Goal: Transaction & Acquisition: Purchase product/service

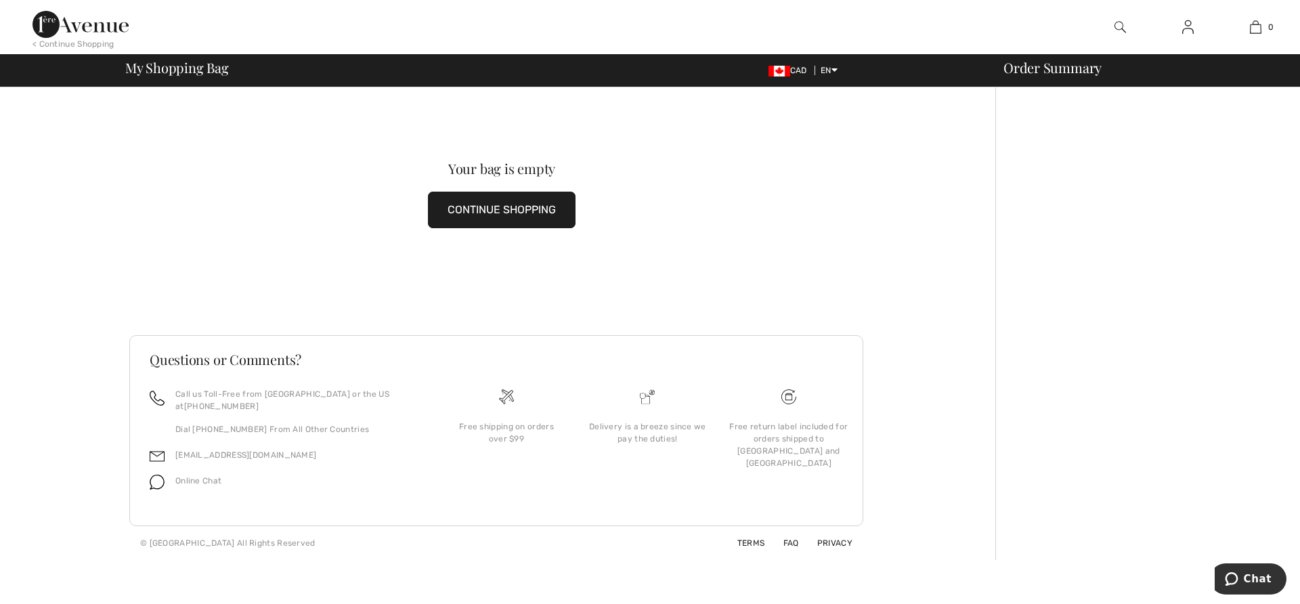
click at [510, 207] on button "CONTINUE SHOPPING" at bounding box center [502, 210] width 148 height 37
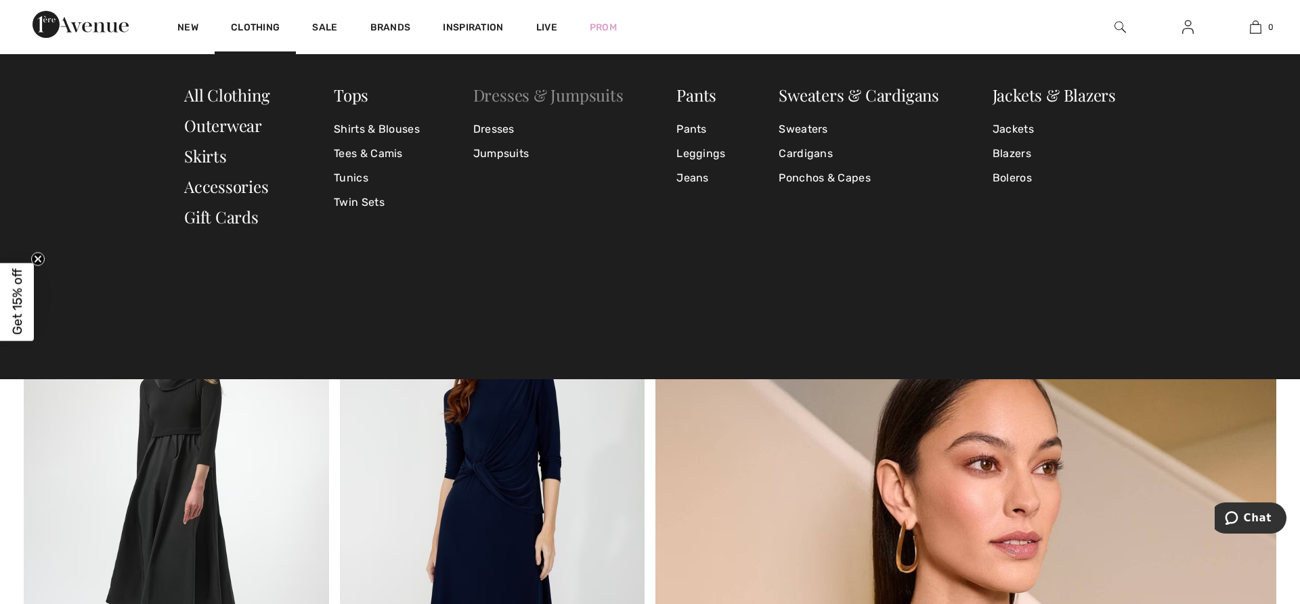
click at [523, 99] on link "Dresses & Jumpsuits" at bounding box center [548, 95] width 150 height 22
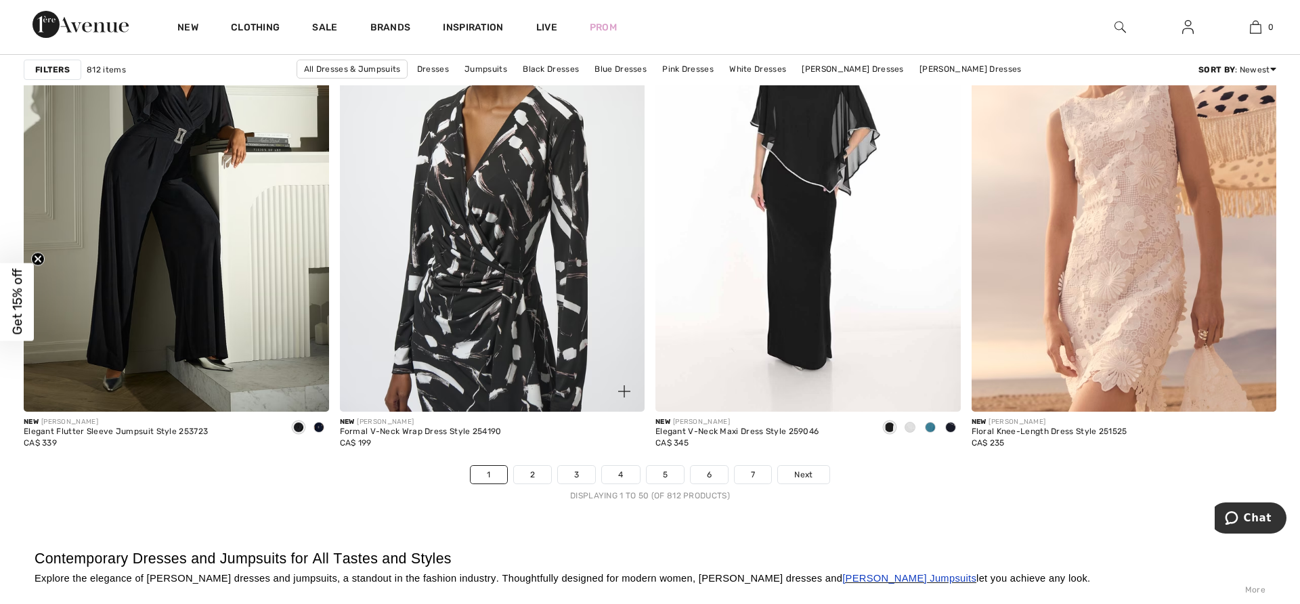
scroll to position [7994, 0]
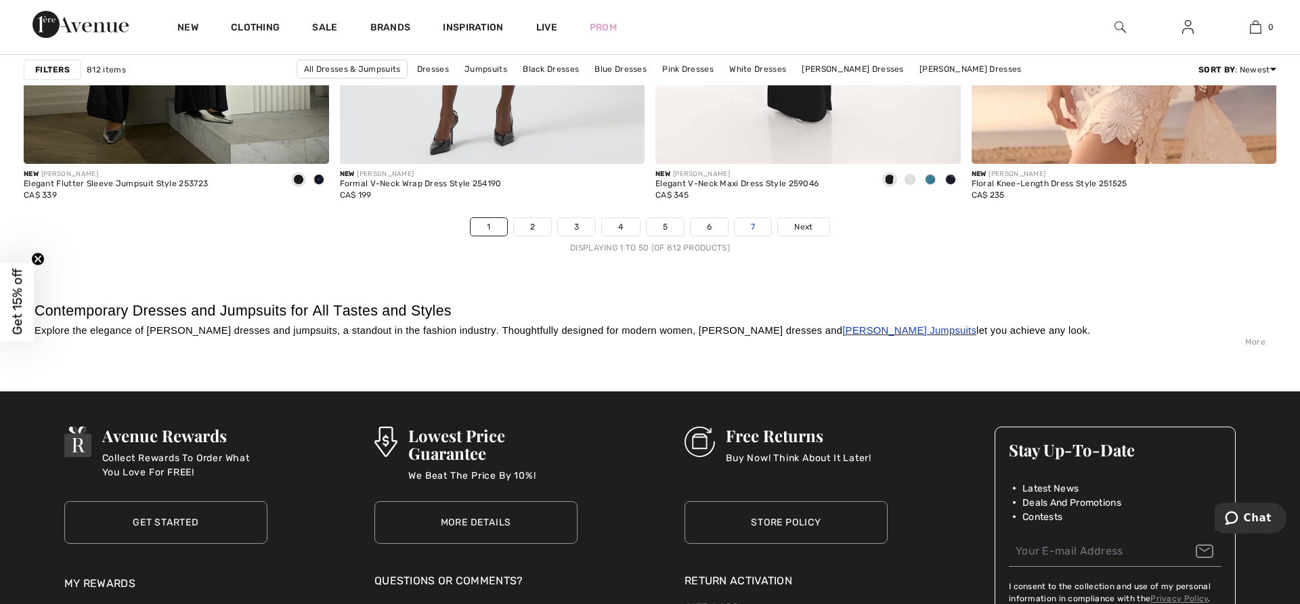
click at [750, 228] on link "7" at bounding box center [753, 227] width 37 height 18
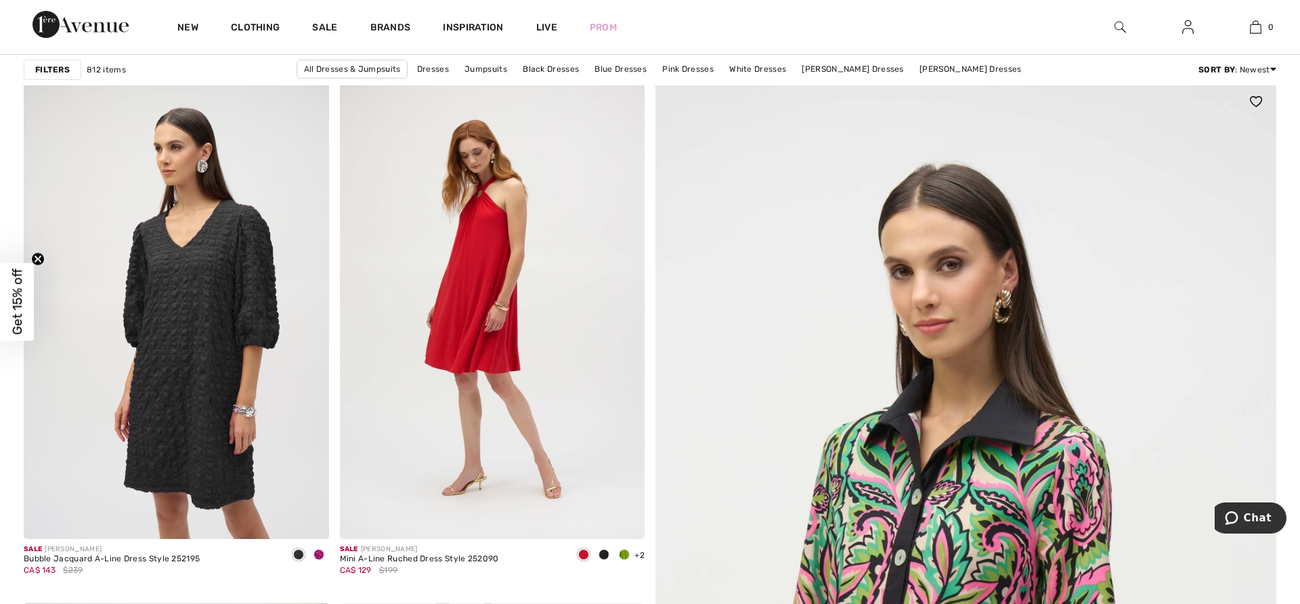
scroll to position [217, 0]
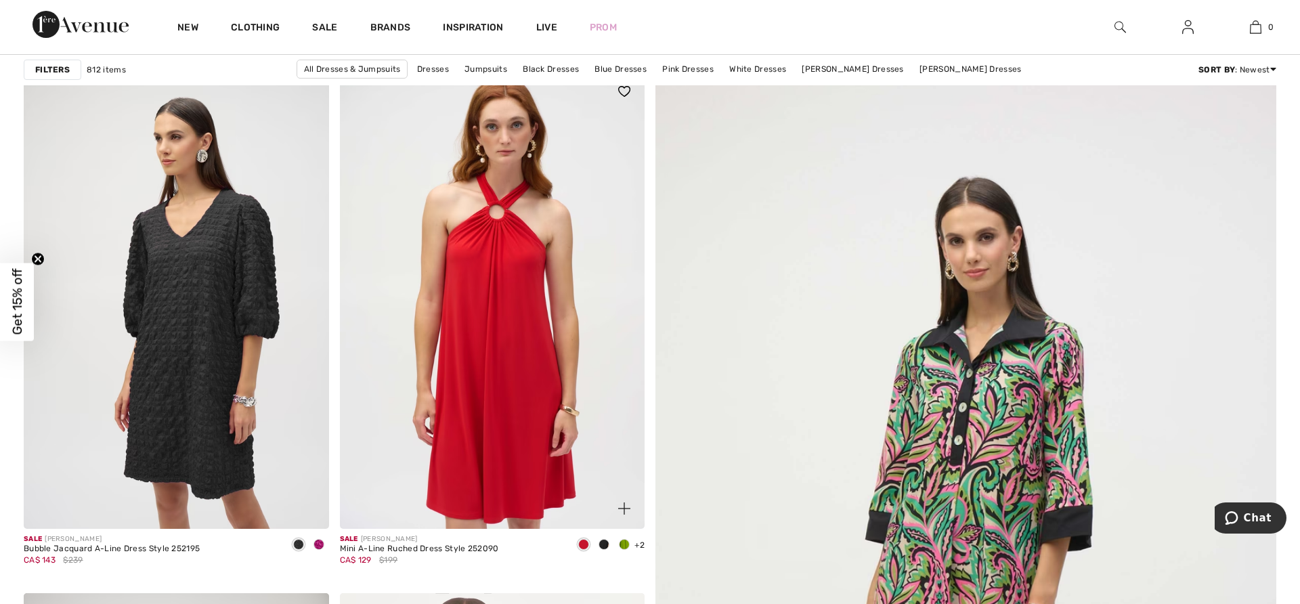
click at [495, 282] on img at bounding box center [492, 300] width 305 height 458
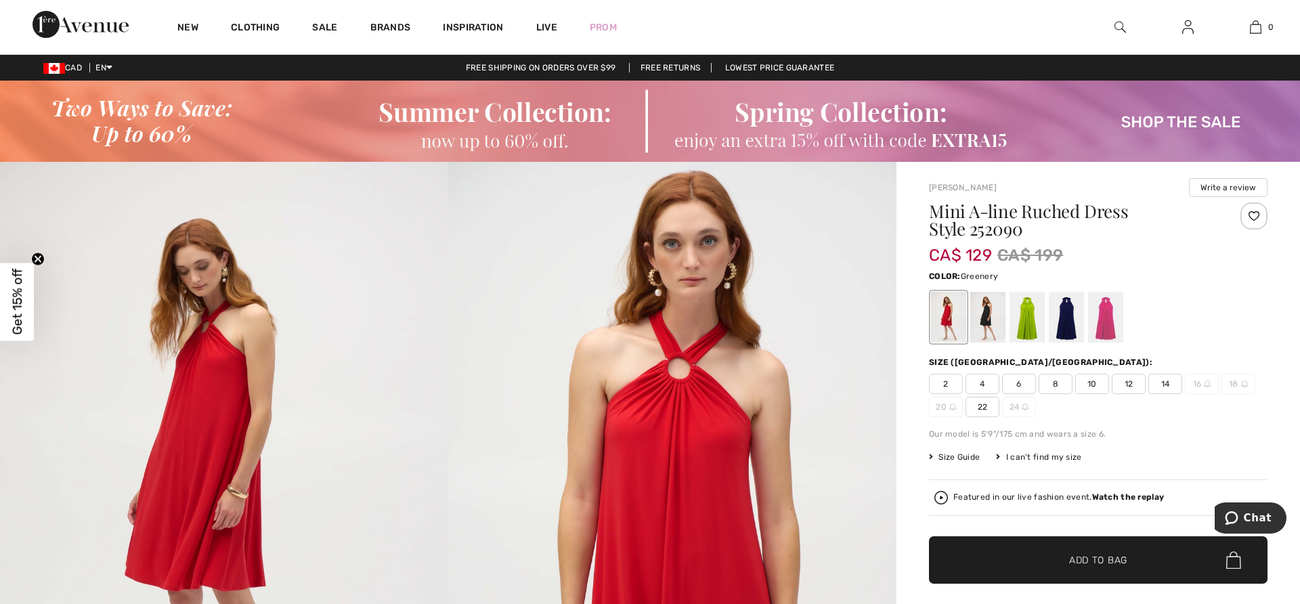
click at [1026, 318] on div at bounding box center [1027, 317] width 35 height 51
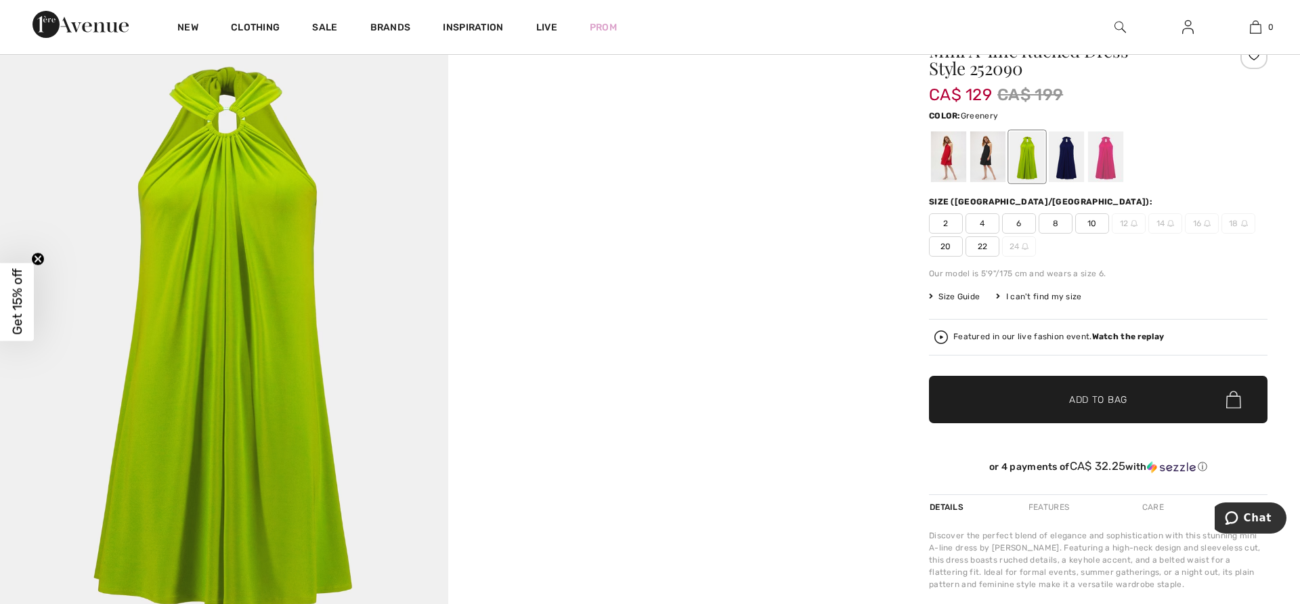
scroll to position [169, 0]
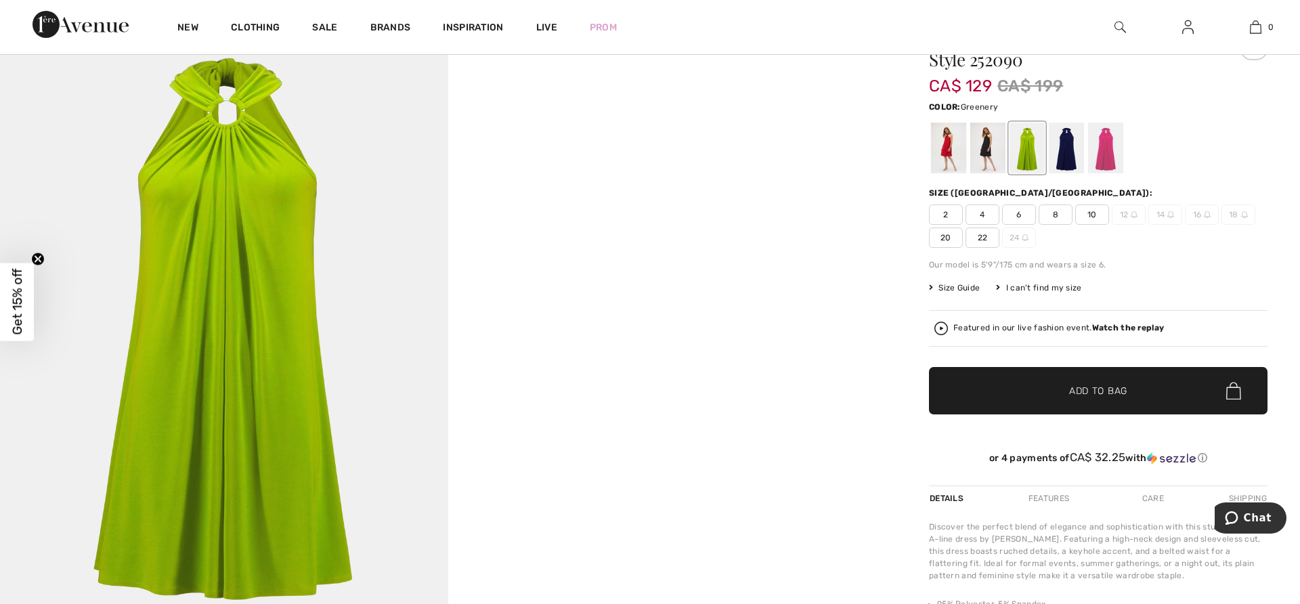
click at [1088, 214] on span "10" at bounding box center [1092, 215] width 34 height 20
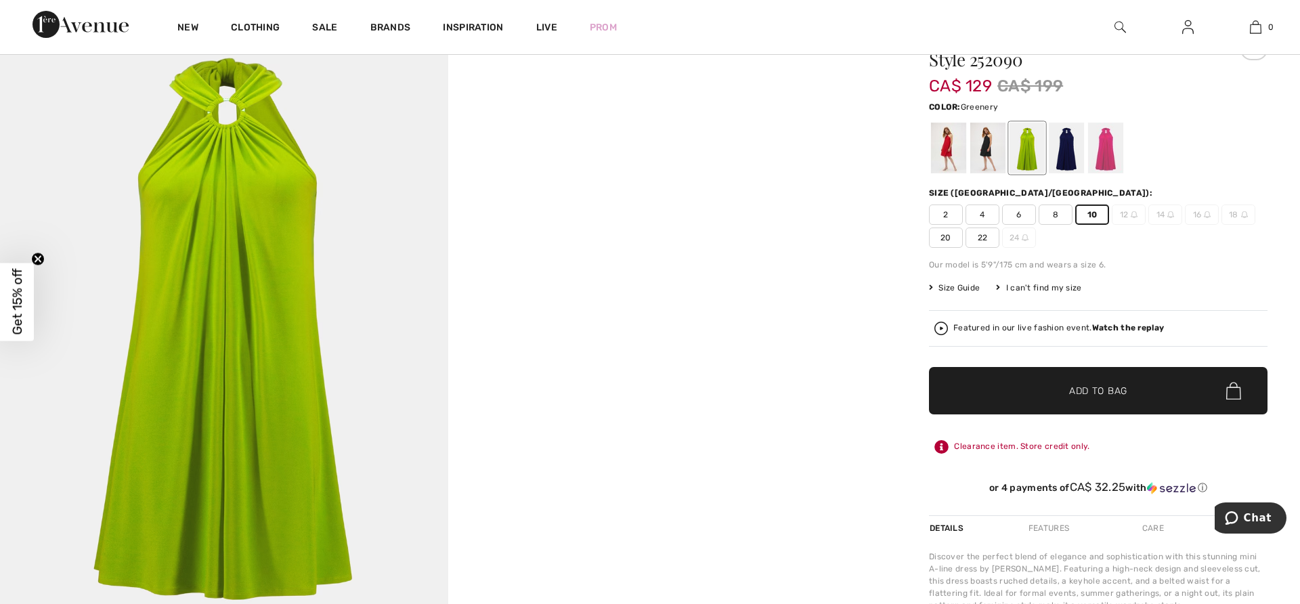
click at [1104, 392] on span "Add to Bag" at bounding box center [1098, 391] width 58 height 14
click at [1099, 389] on span "Add to Bag" at bounding box center [1098, 391] width 58 height 14
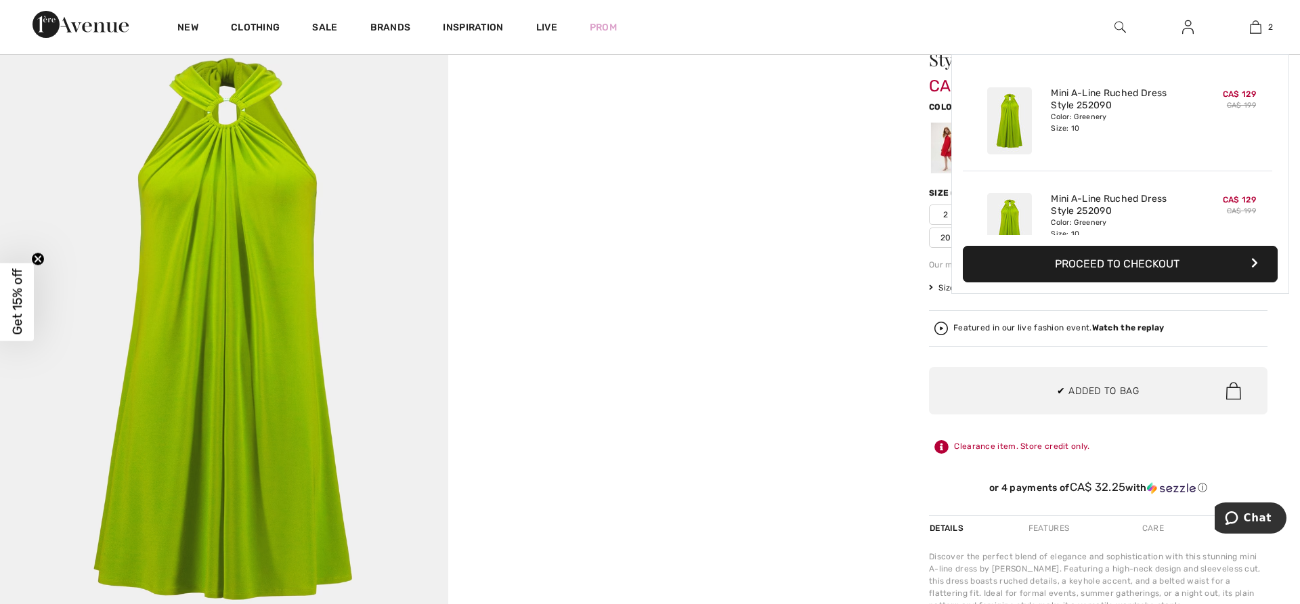
scroll to position [42, 0]
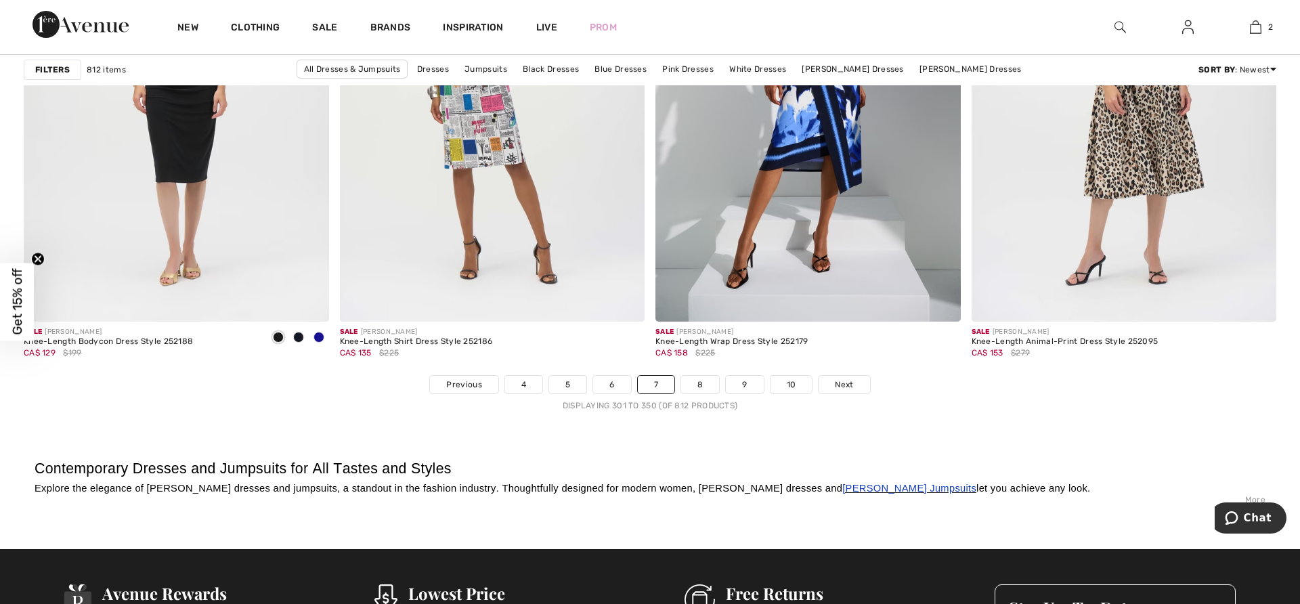
scroll to position [7835, 0]
click at [794, 387] on link "10" at bounding box center [792, 386] width 42 height 18
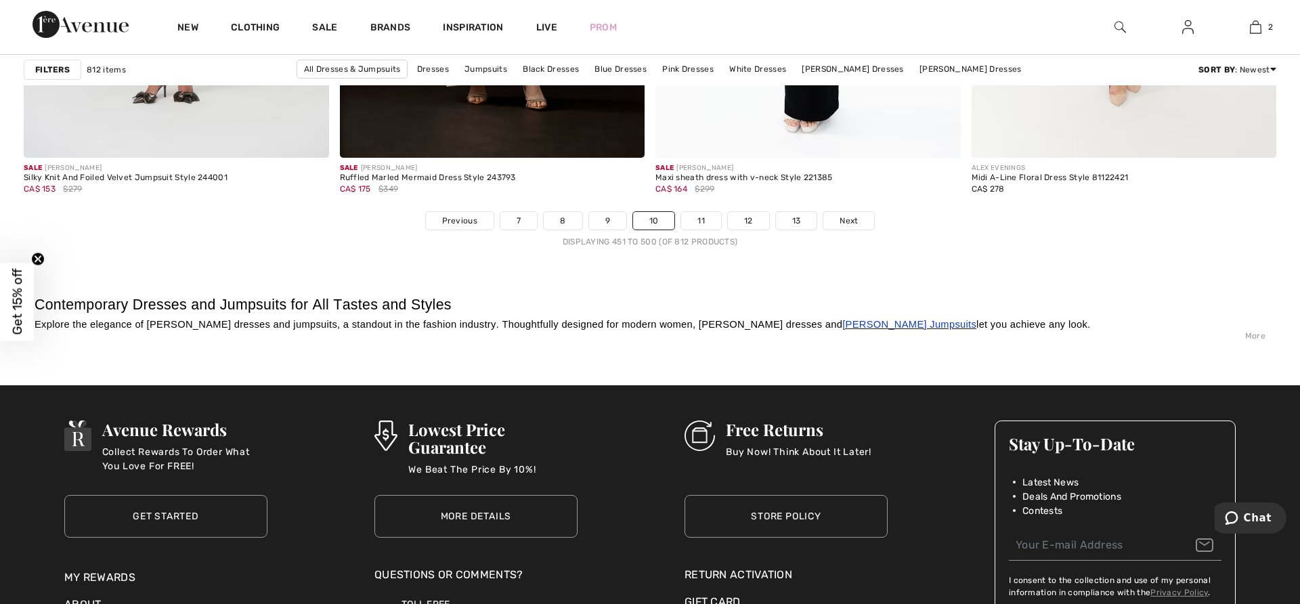
scroll to position [7981, 0]
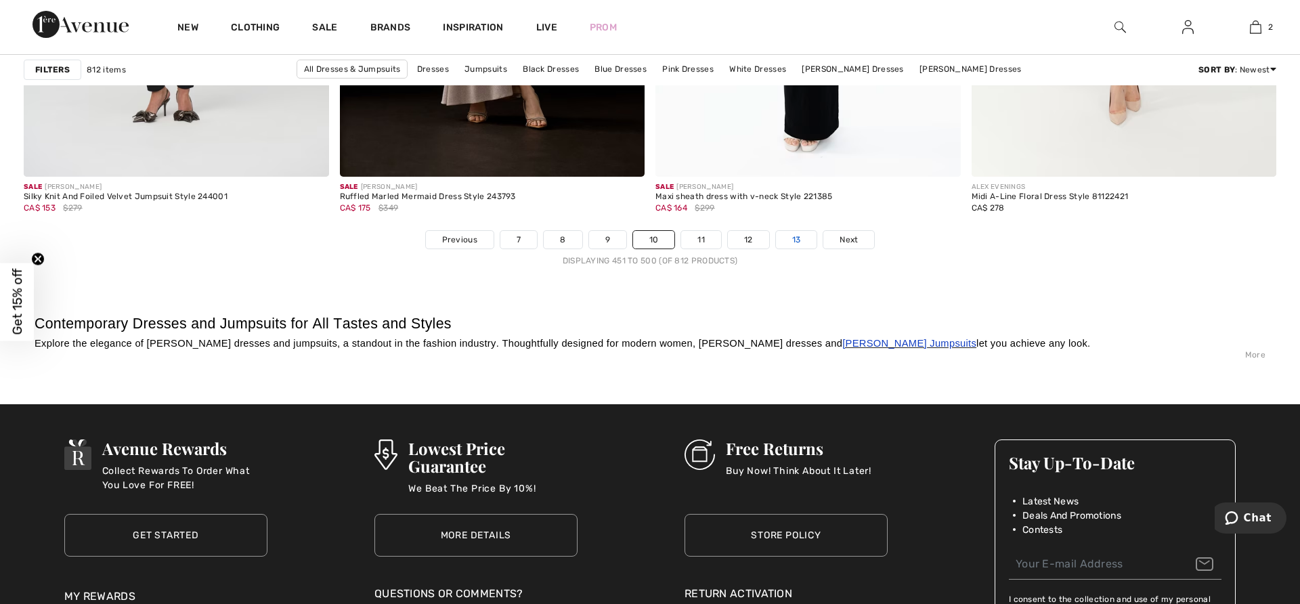
click at [792, 239] on link "13" at bounding box center [796, 240] width 41 height 18
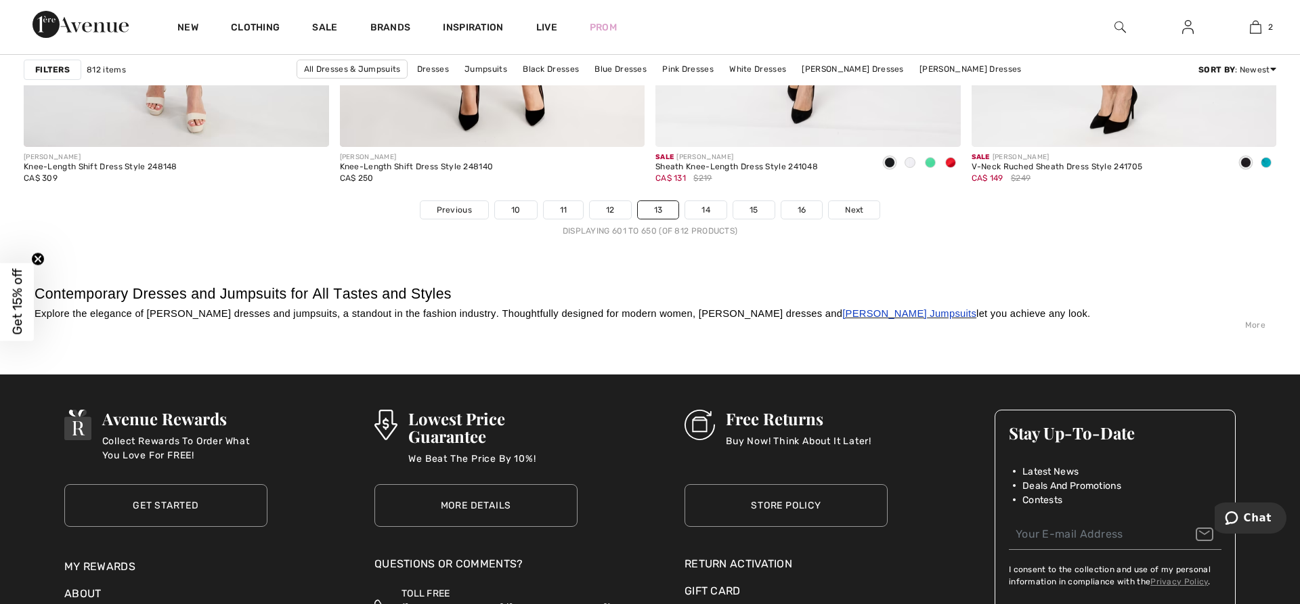
scroll to position [8019, 0]
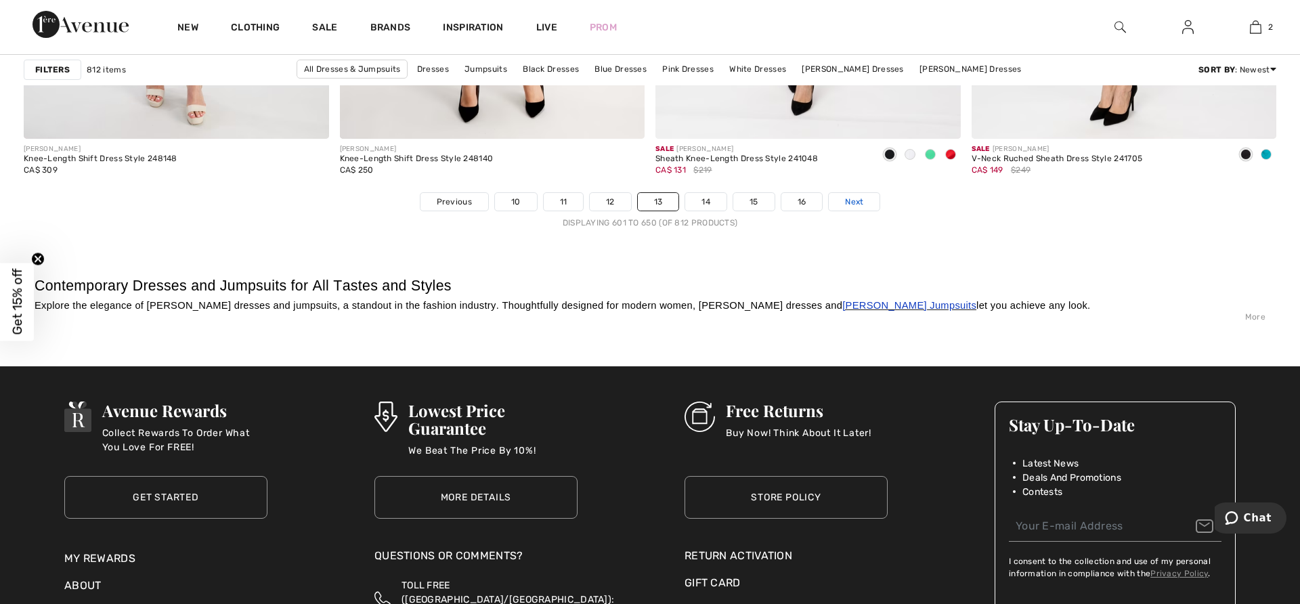
click at [851, 207] on span "Next" at bounding box center [854, 202] width 18 height 12
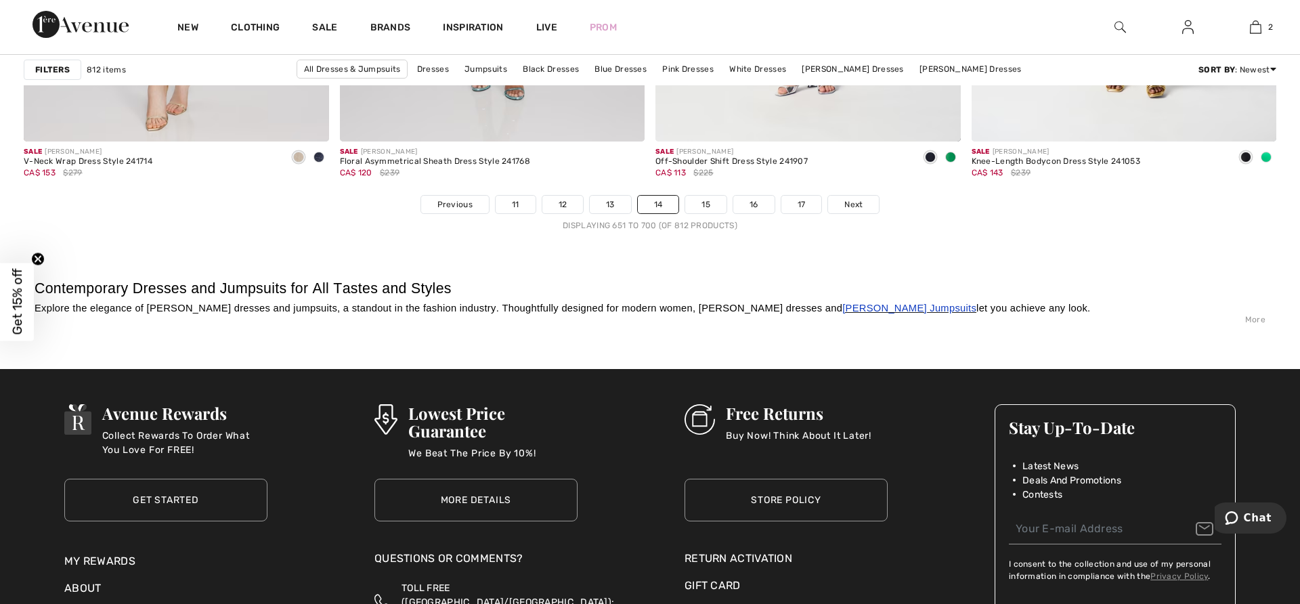
scroll to position [8019, 0]
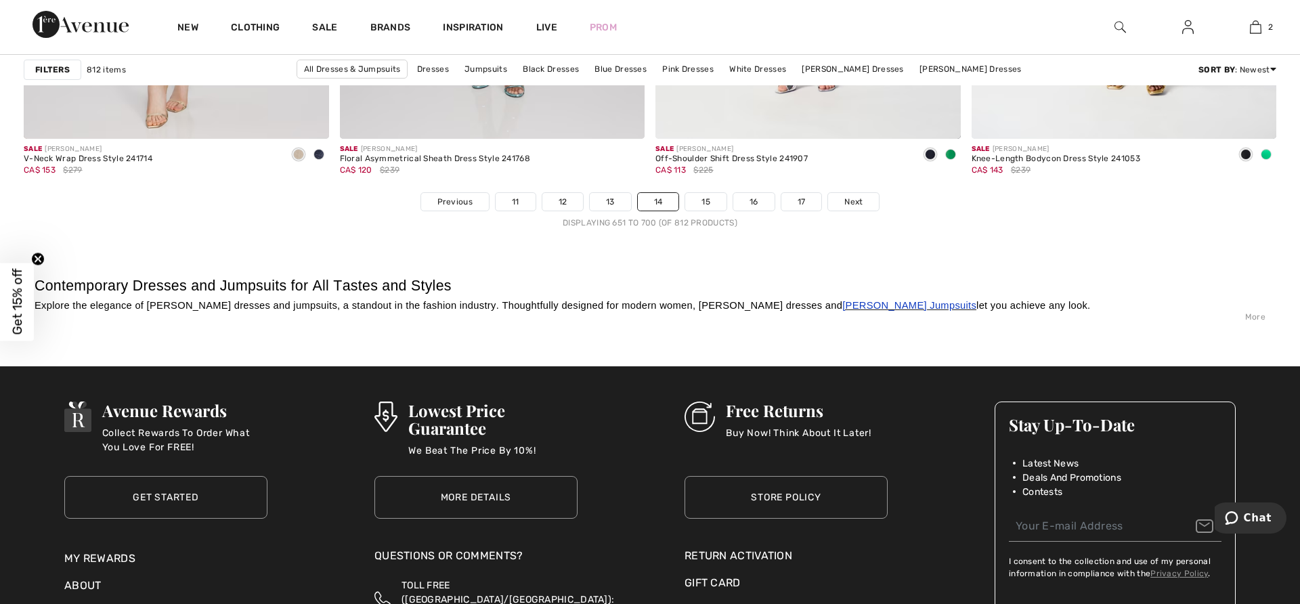
click at [851, 207] on span "Next" at bounding box center [854, 202] width 18 height 12
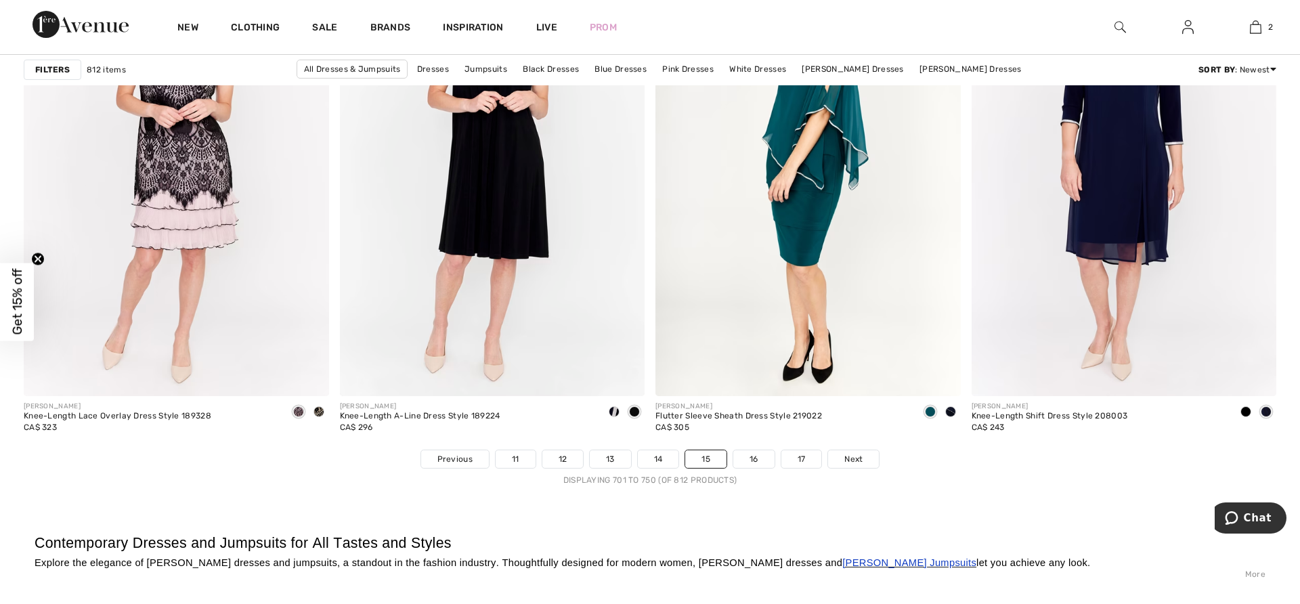
scroll to position [7802, 0]
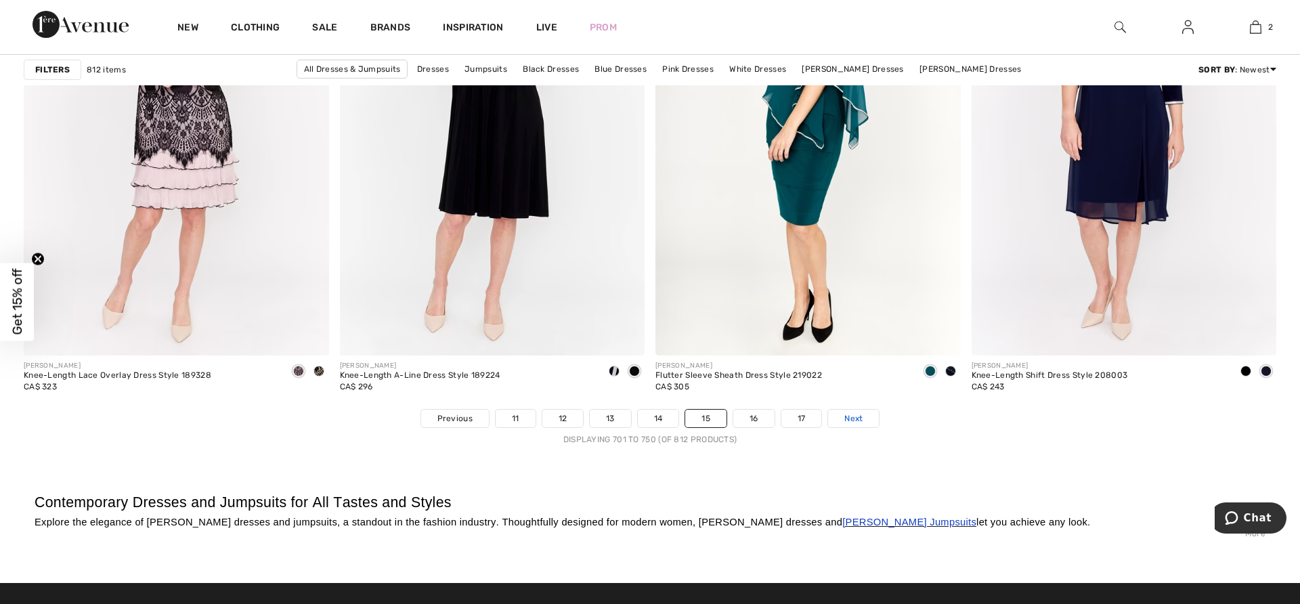
click at [843, 420] on link "Next" at bounding box center [853, 419] width 51 height 18
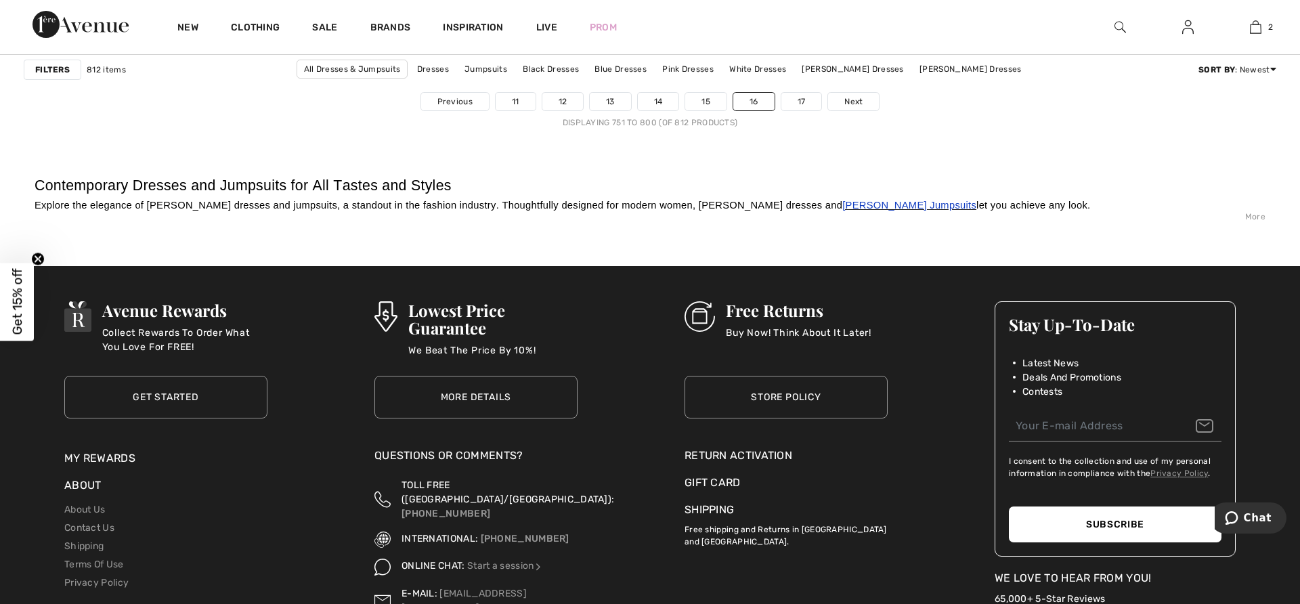
scroll to position [8127, 0]
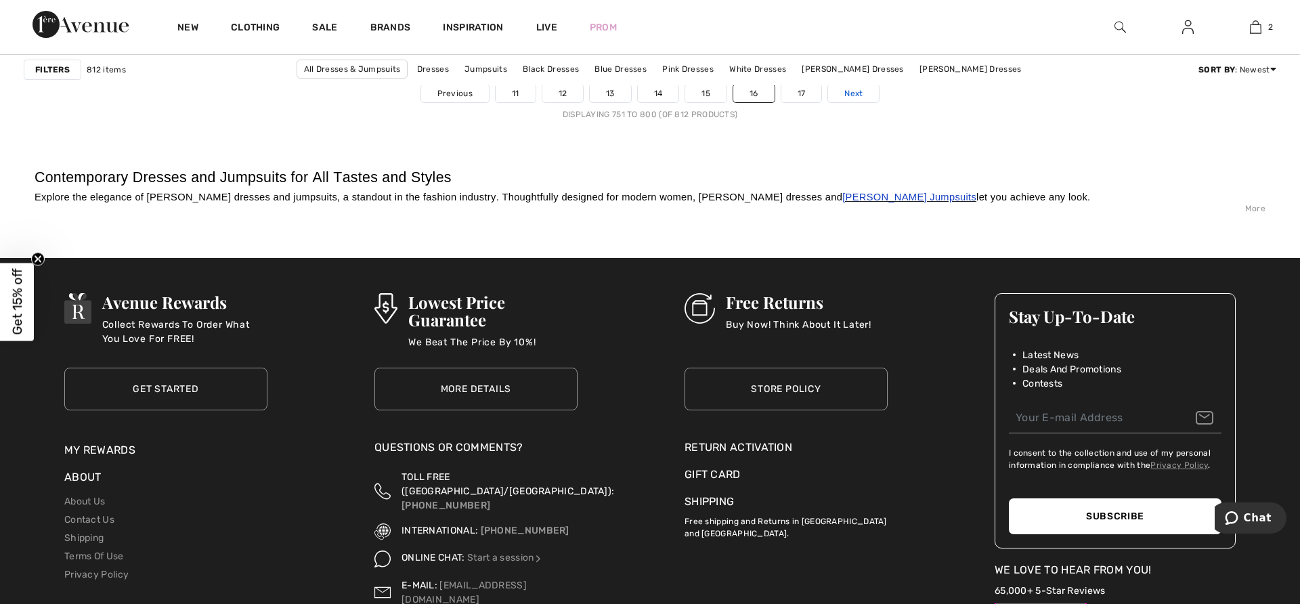
click at [849, 93] on span "Next" at bounding box center [854, 93] width 18 height 12
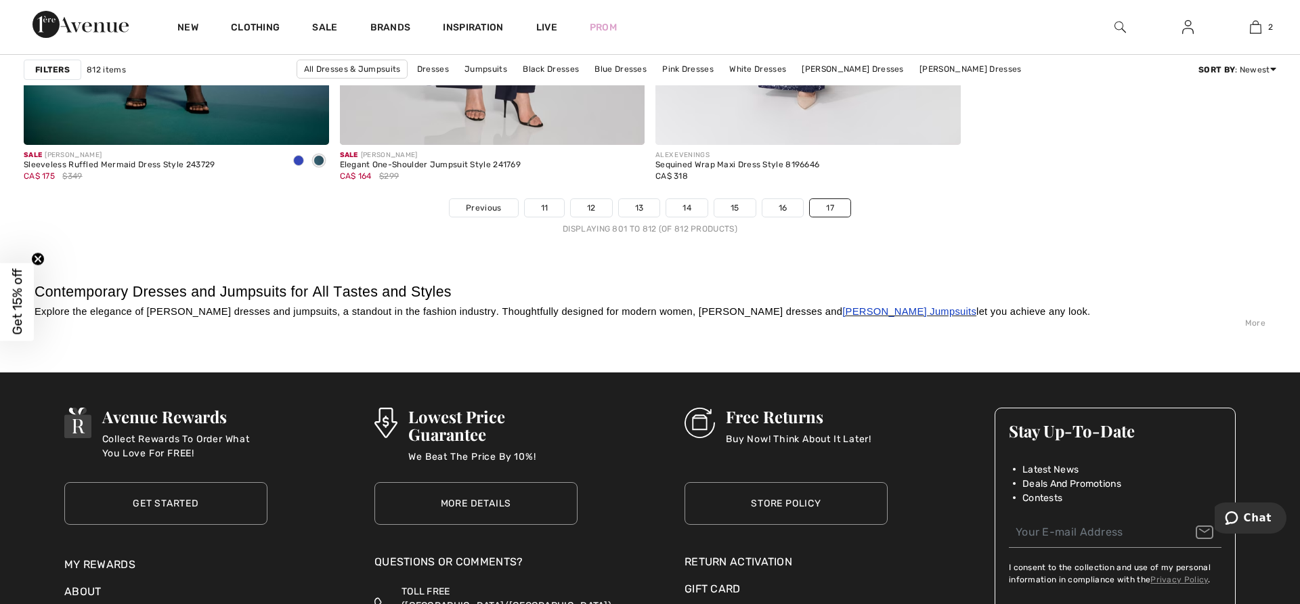
scroll to position [2167, 0]
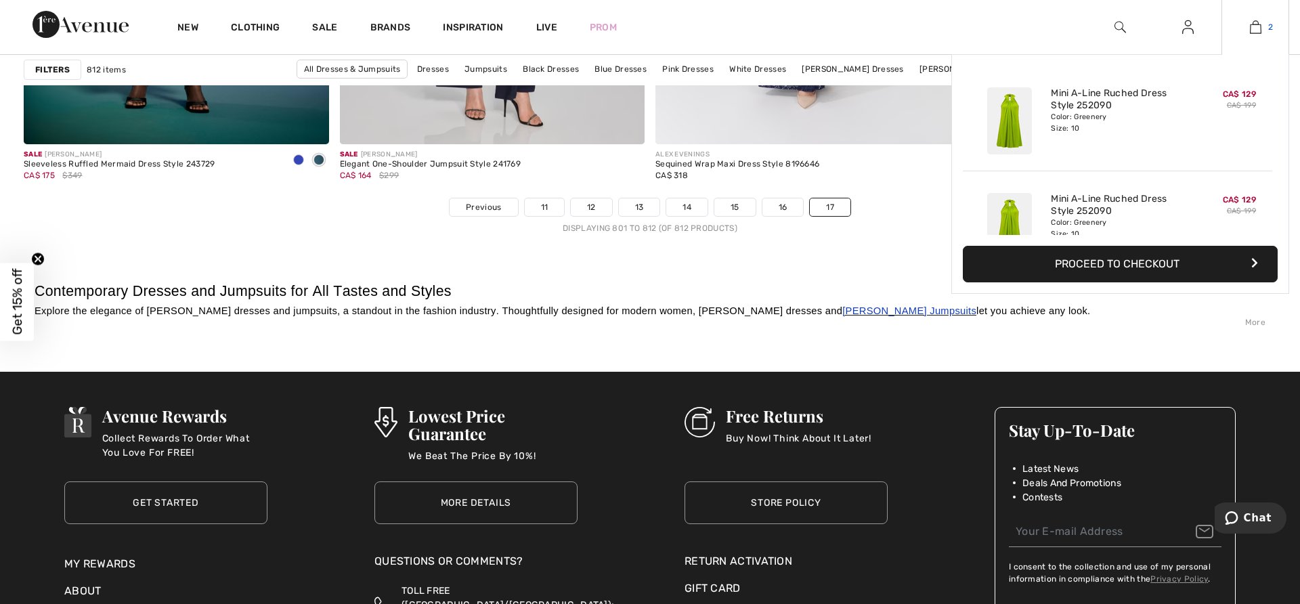
click at [1257, 25] on img at bounding box center [1256, 27] width 12 height 16
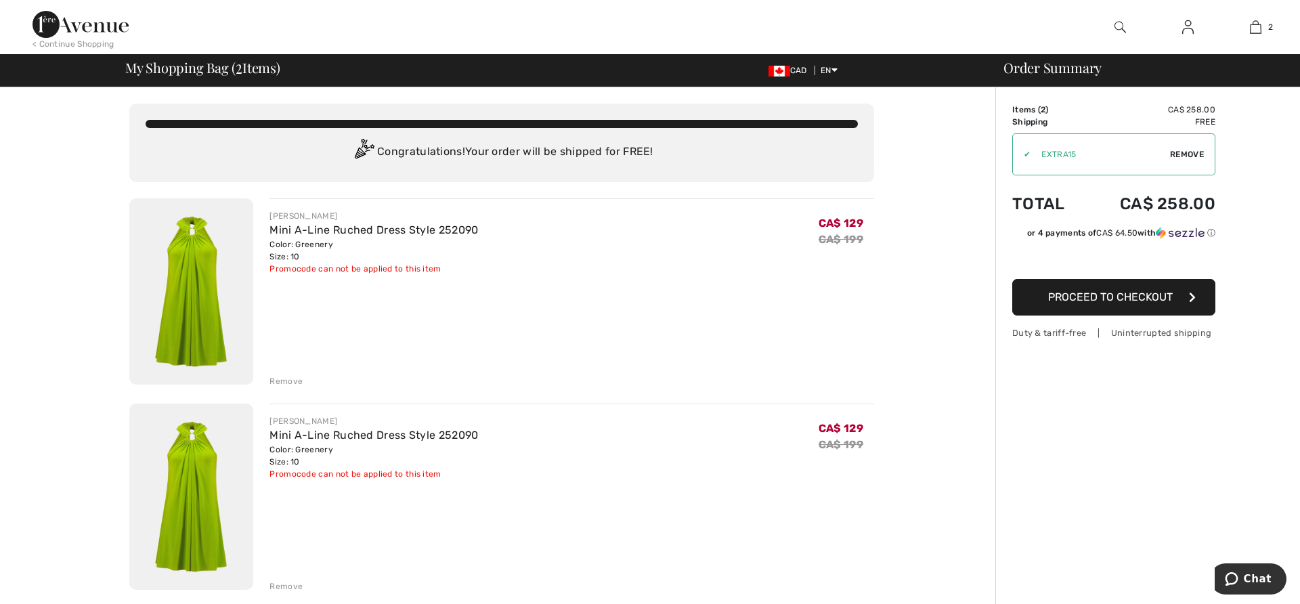
click at [286, 381] on div "Remove" at bounding box center [286, 381] width 33 height 12
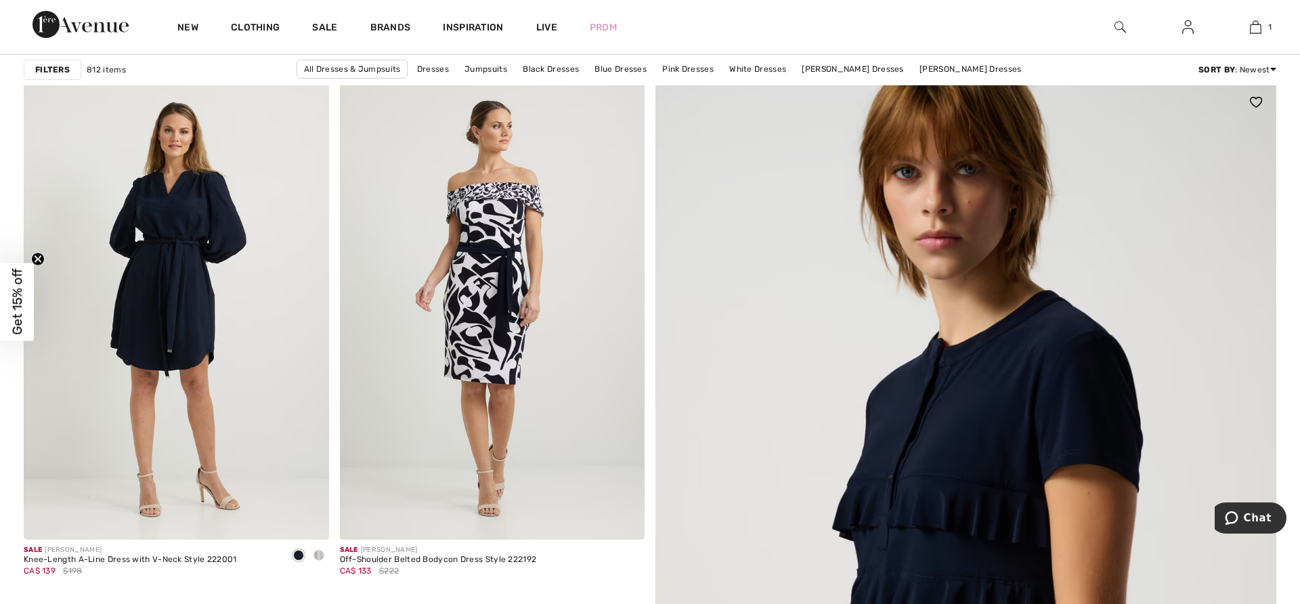
scroll to position [164, 0]
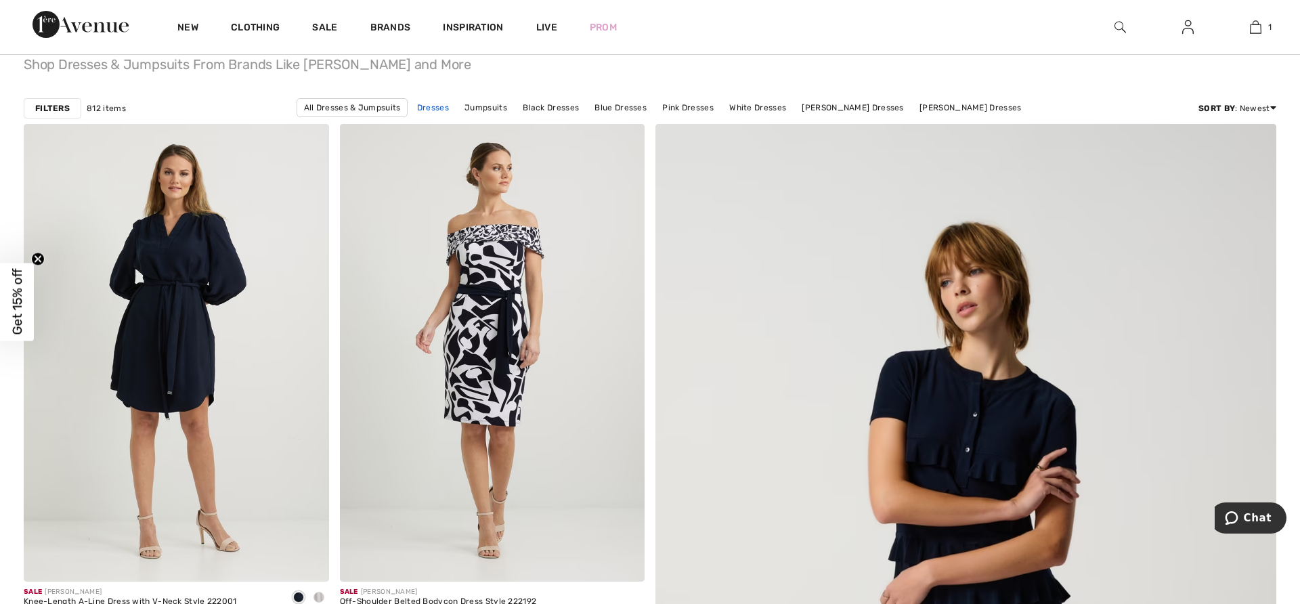
click at [444, 108] on link "Dresses" at bounding box center [432, 108] width 45 height 18
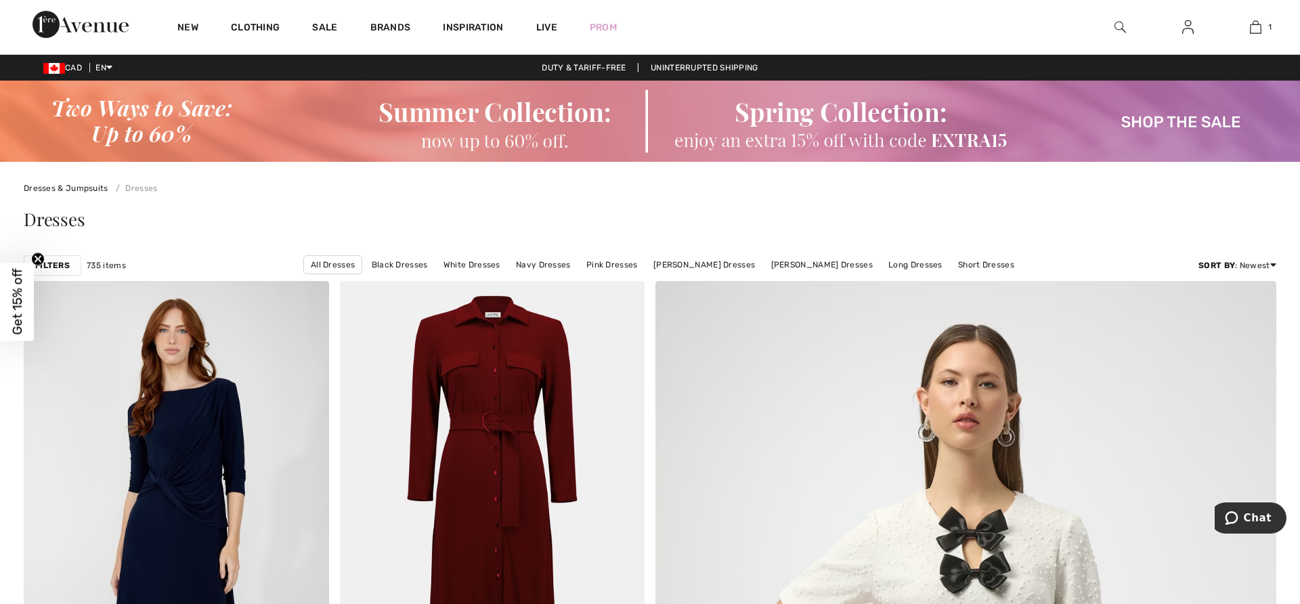
click at [1157, 119] on img at bounding box center [650, 121] width 1300 height 81
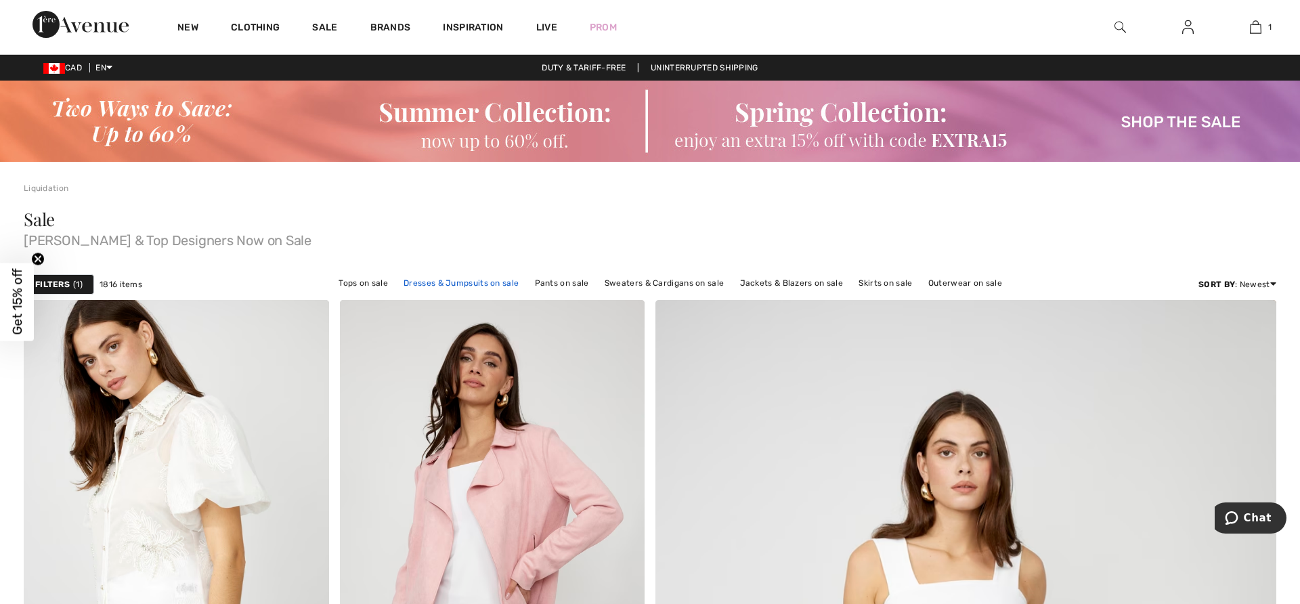
click at [462, 283] on link "Dresses & Jumpsuits on sale" at bounding box center [461, 283] width 129 height 18
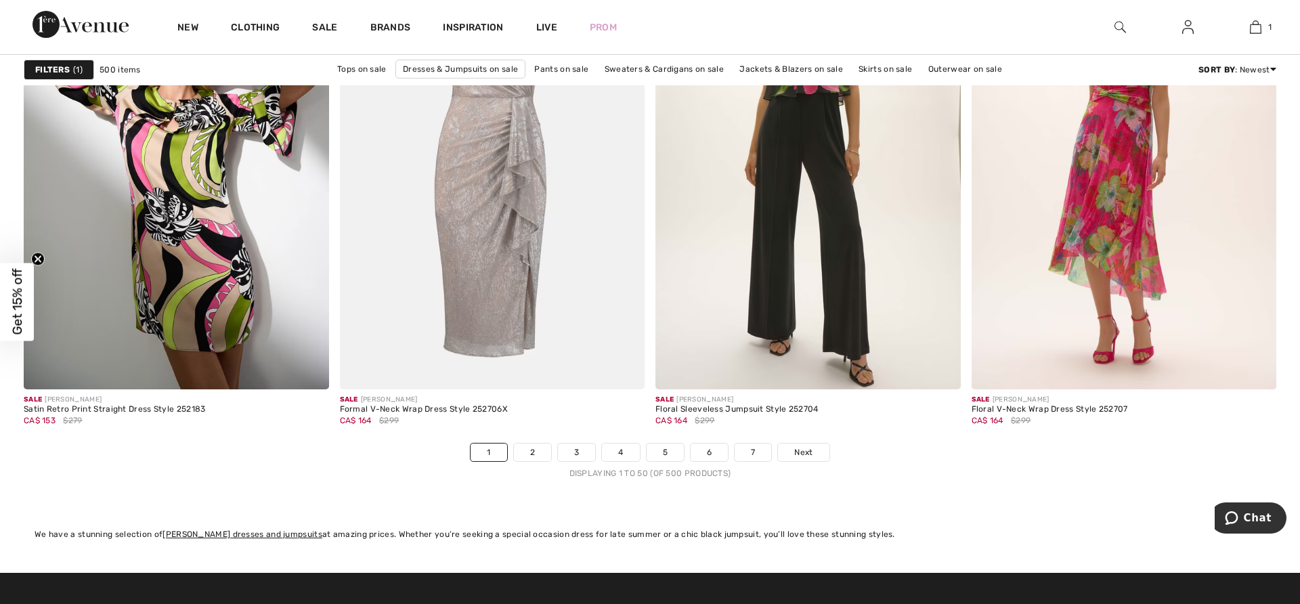
scroll to position [7791, 0]
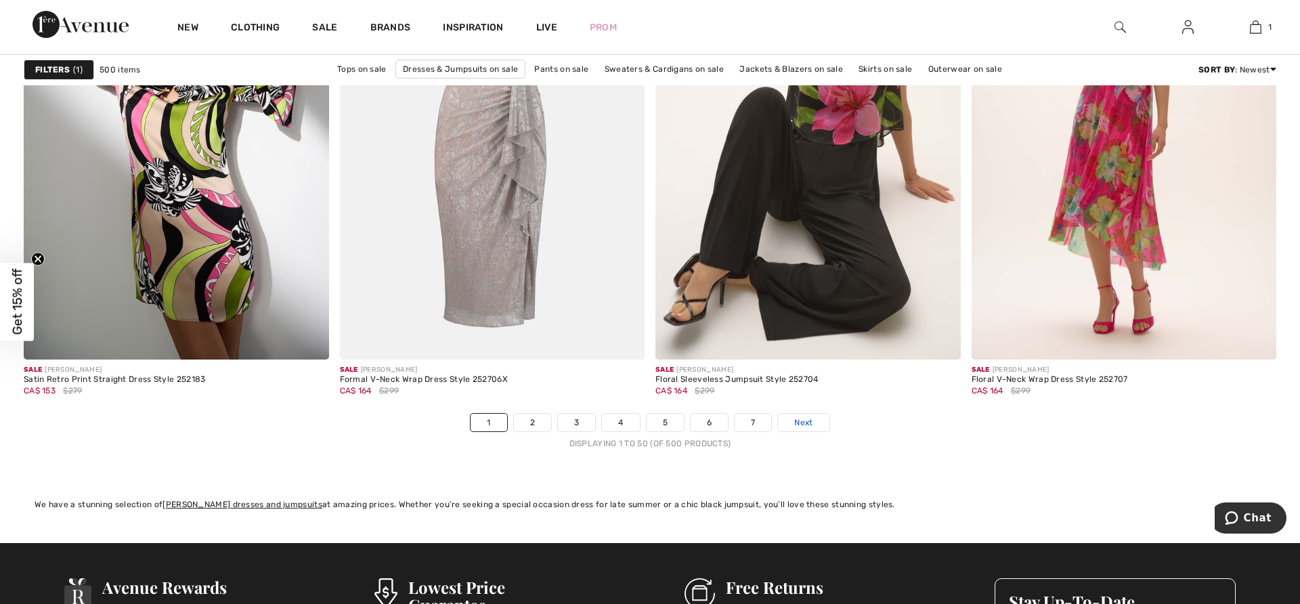
click at [794, 422] on link "Next" at bounding box center [803, 423] width 51 height 18
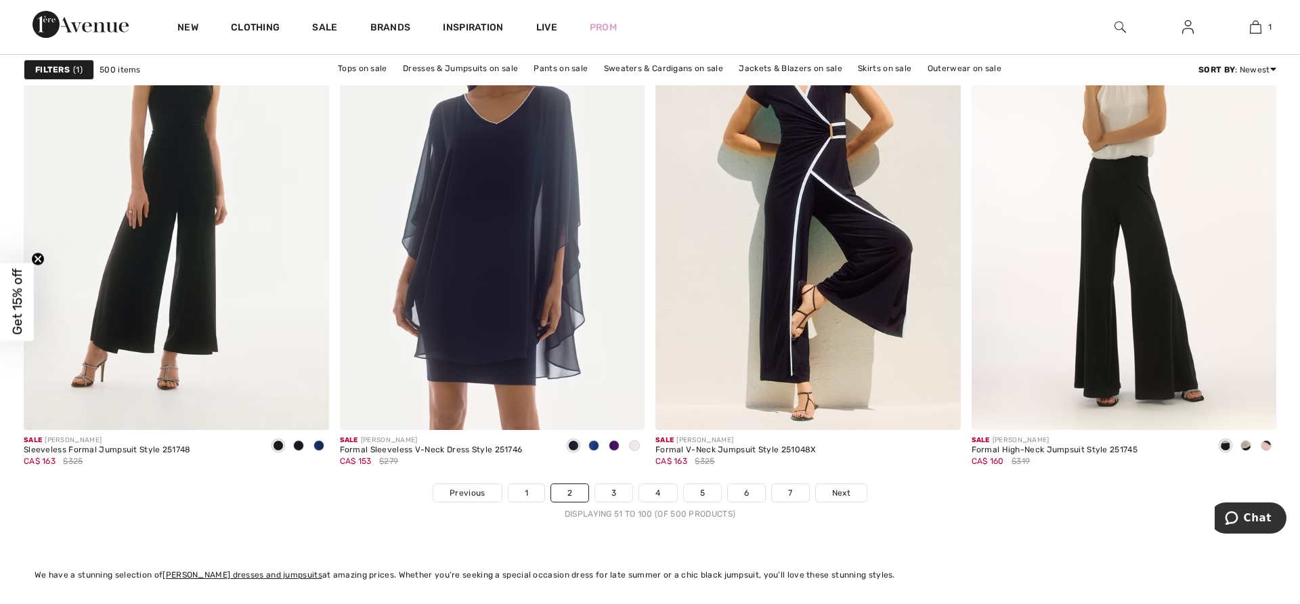
scroll to position [7748, 0]
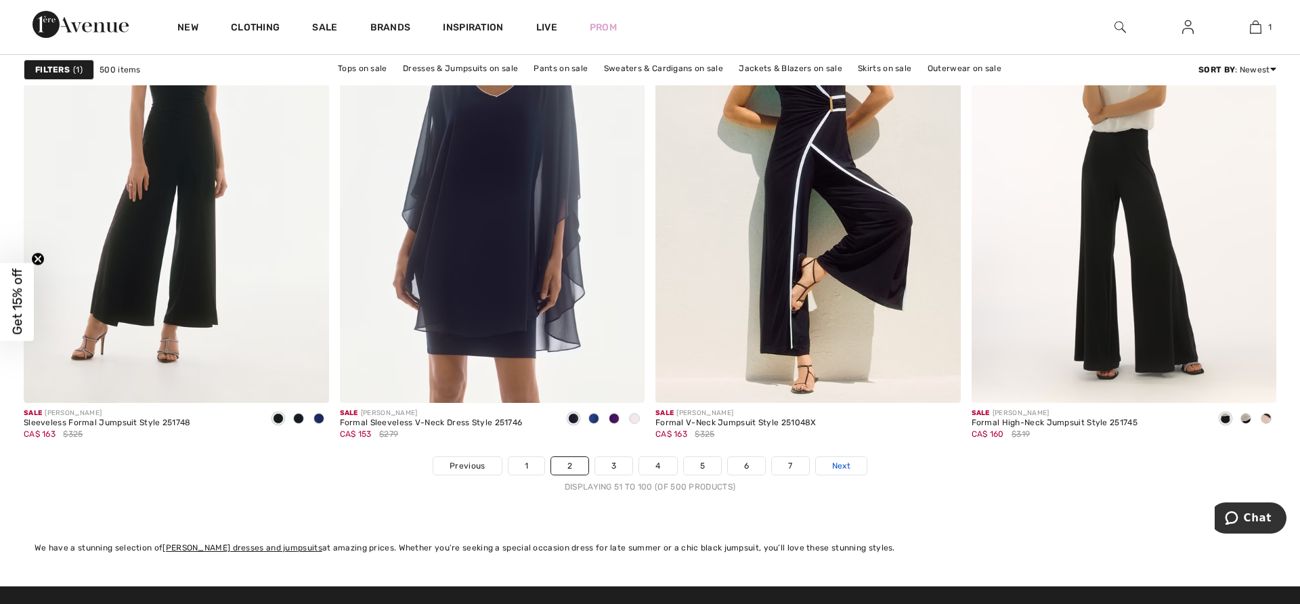
click at [840, 466] on span "Next" at bounding box center [841, 466] width 18 height 12
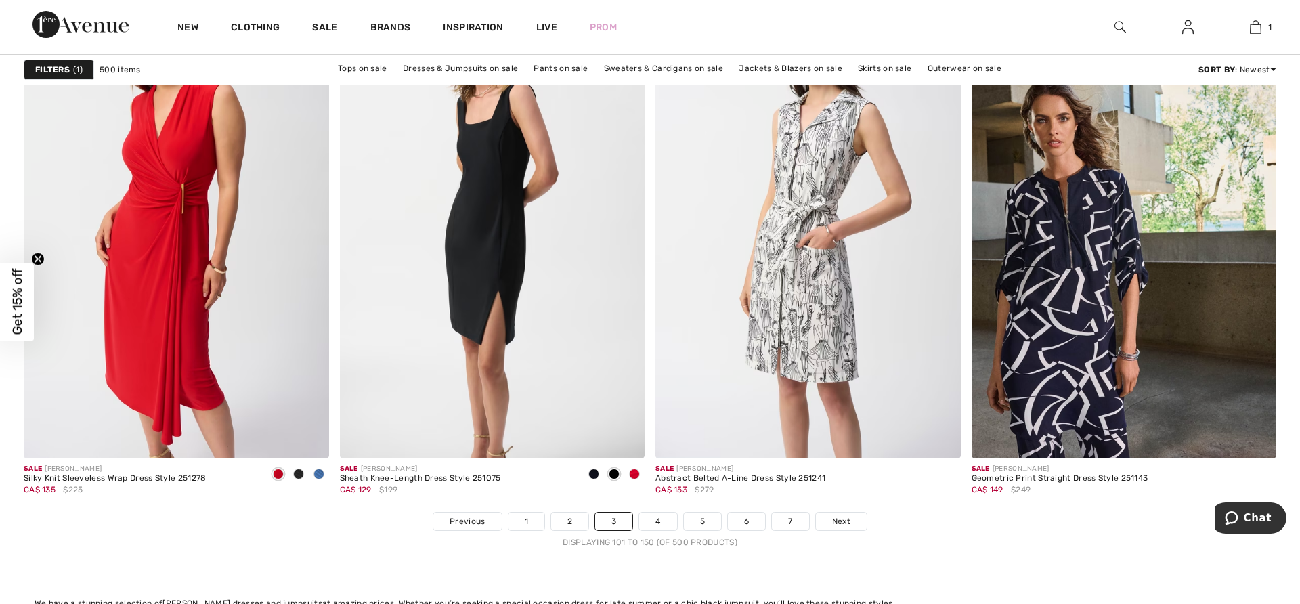
scroll to position [7694, 0]
click at [836, 517] on span "Next" at bounding box center [841, 520] width 18 height 12
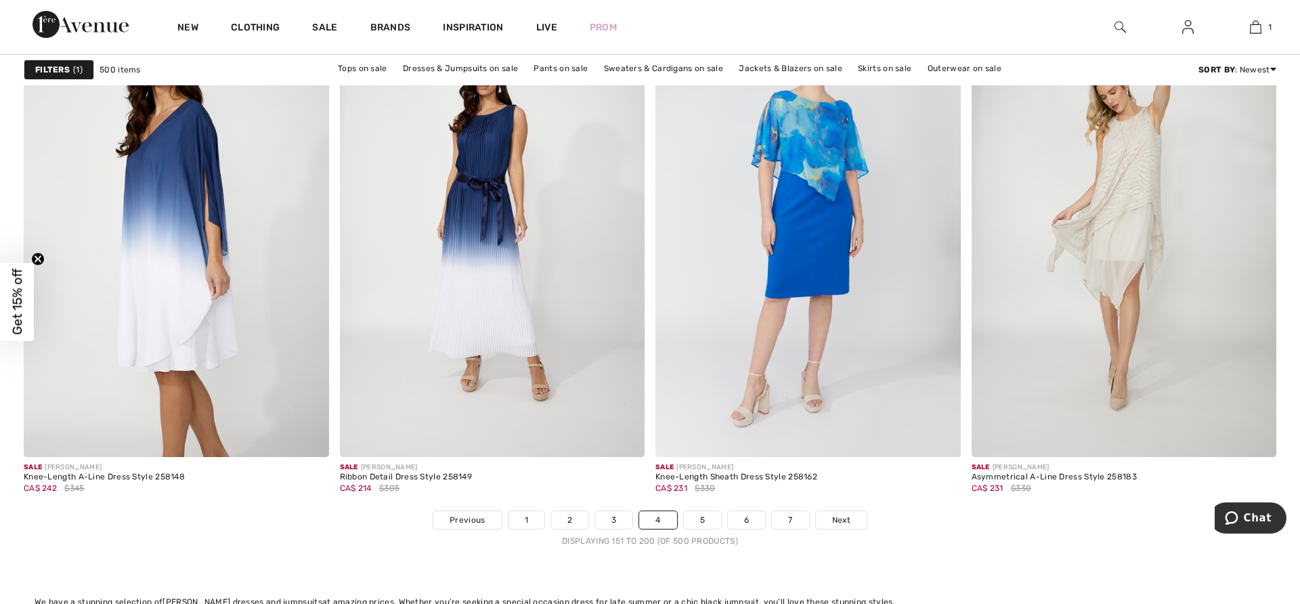
scroll to position [7721, 0]
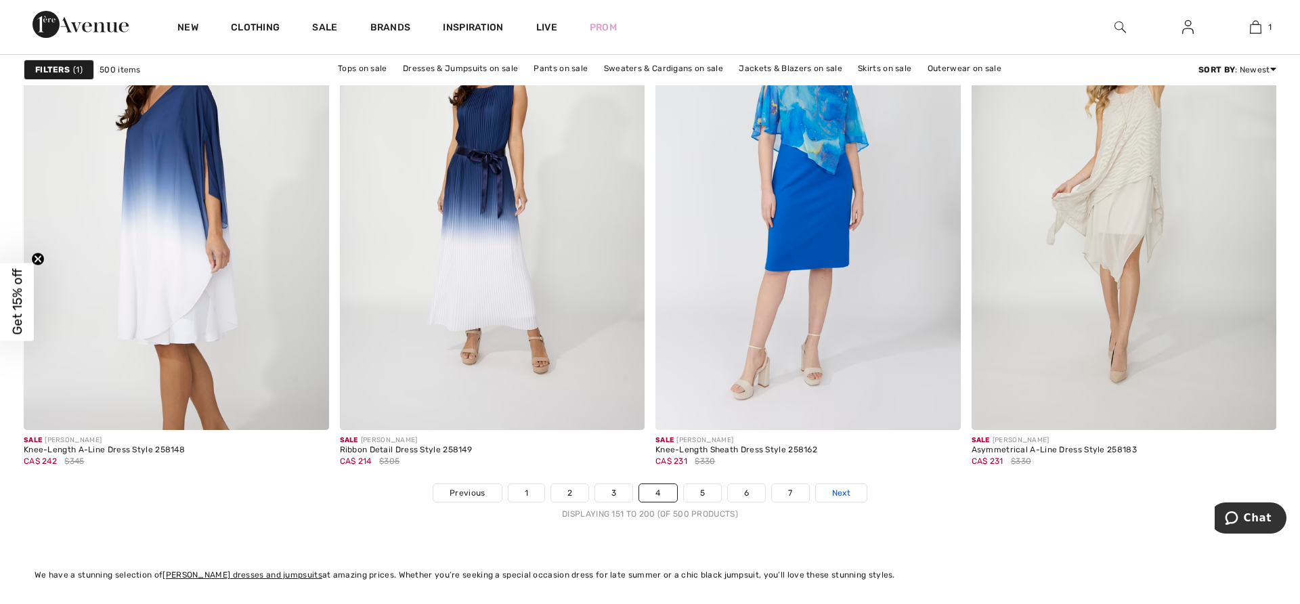
click at [845, 494] on span "Next" at bounding box center [841, 493] width 18 height 12
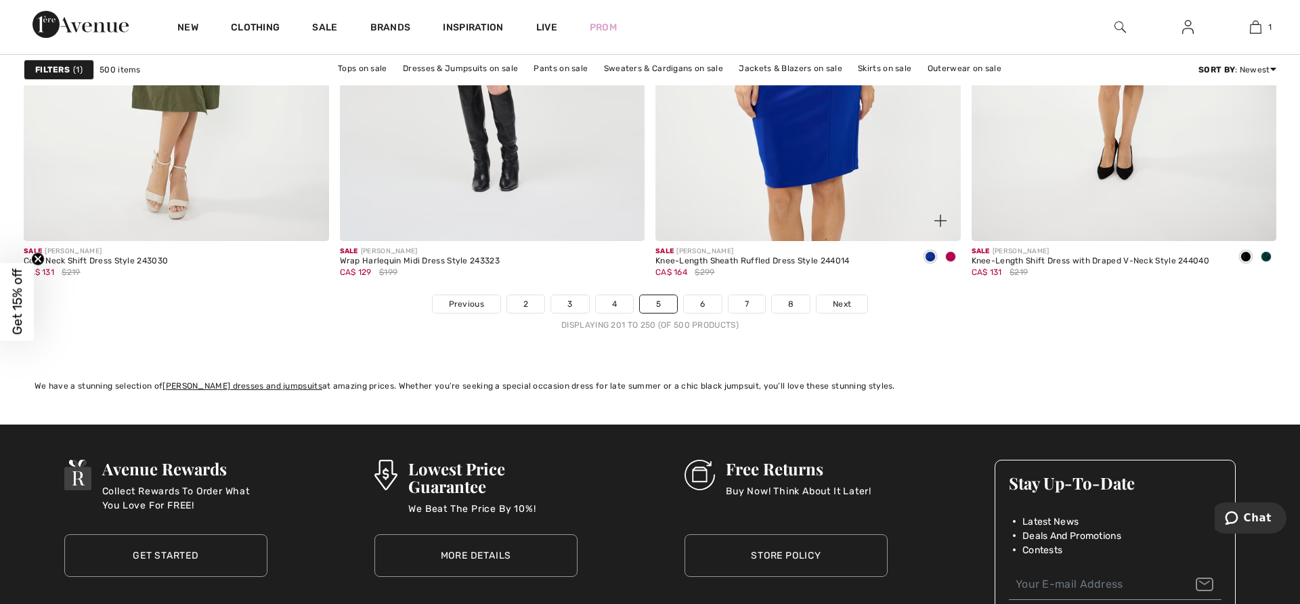
scroll to position [7927, 0]
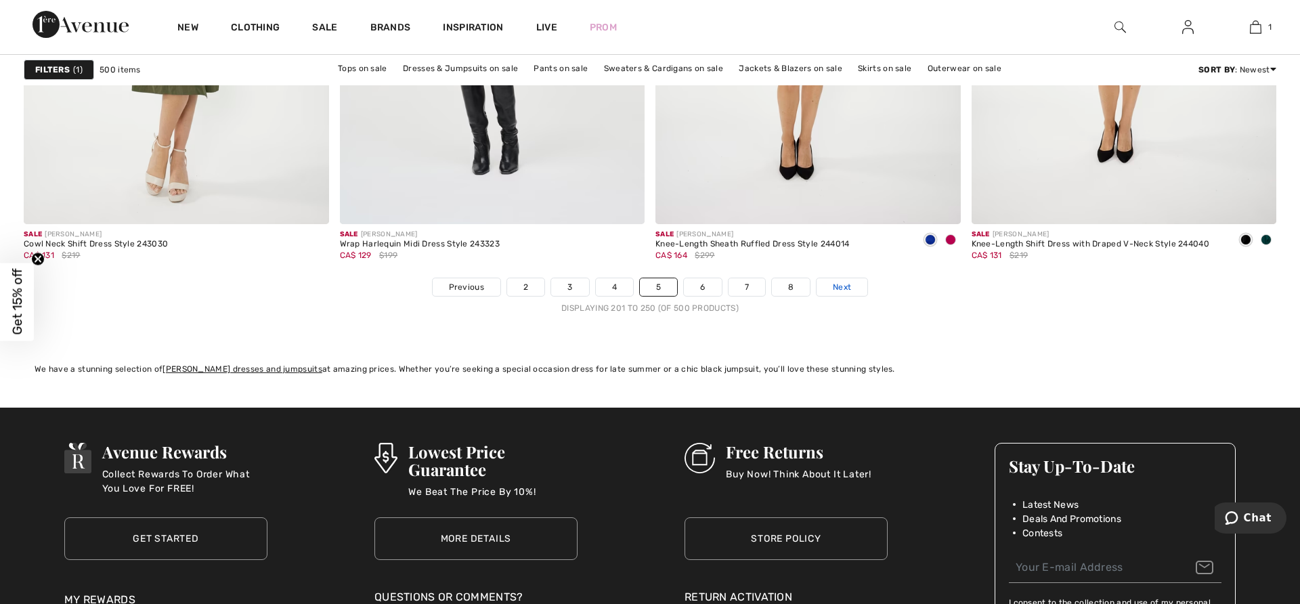
click at [836, 283] on span "Next" at bounding box center [842, 287] width 18 height 12
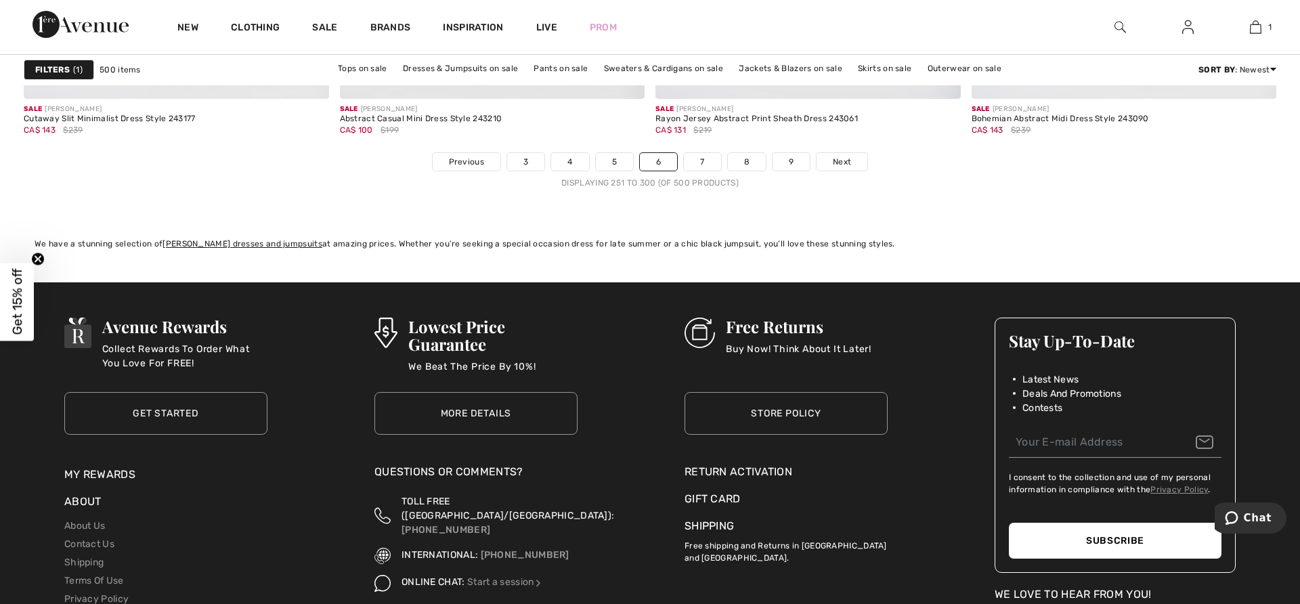
scroll to position [8073, 0]
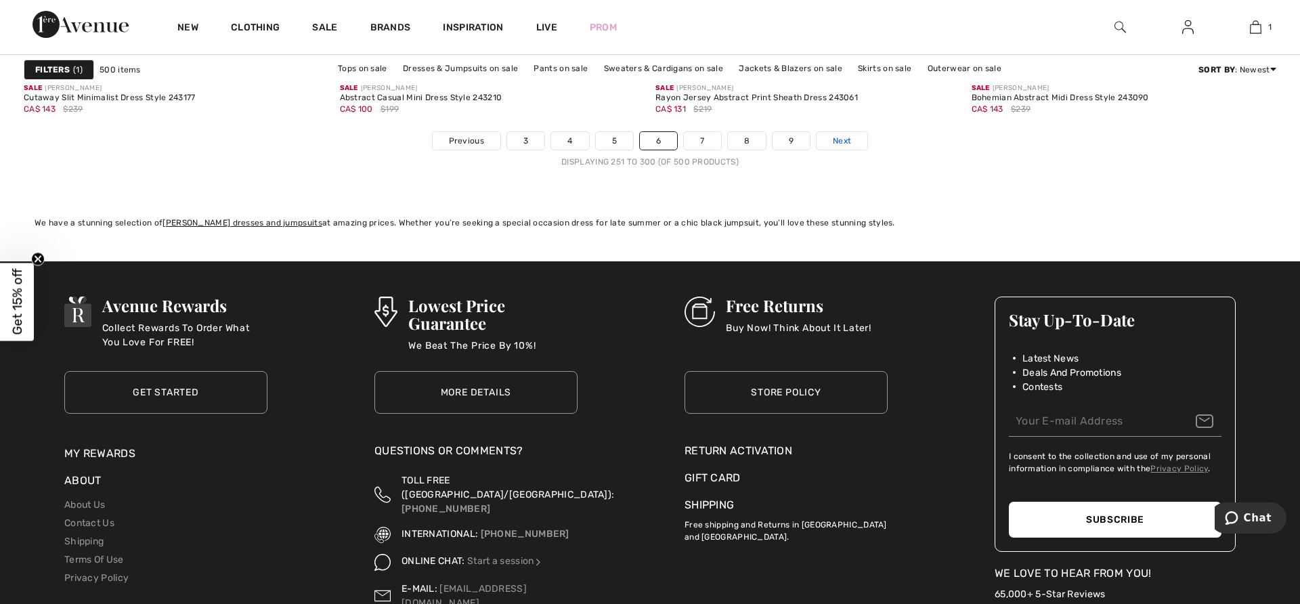
click at [834, 145] on span "Next" at bounding box center [842, 141] width 18 height 12
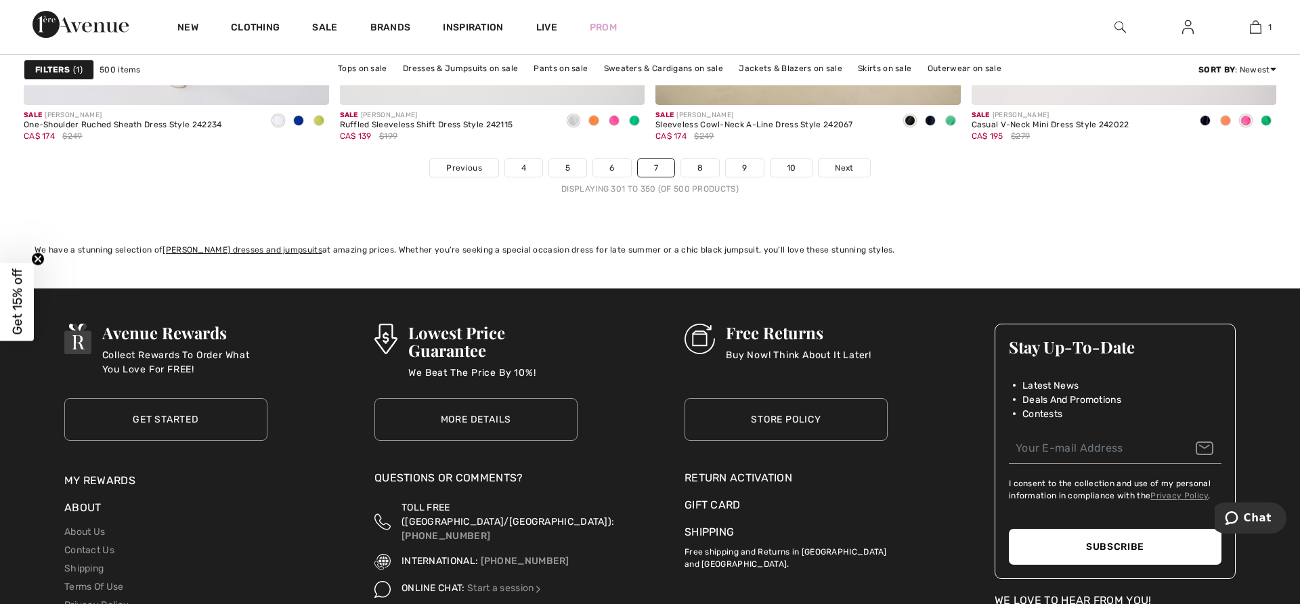
scroll to position [8073, 0]
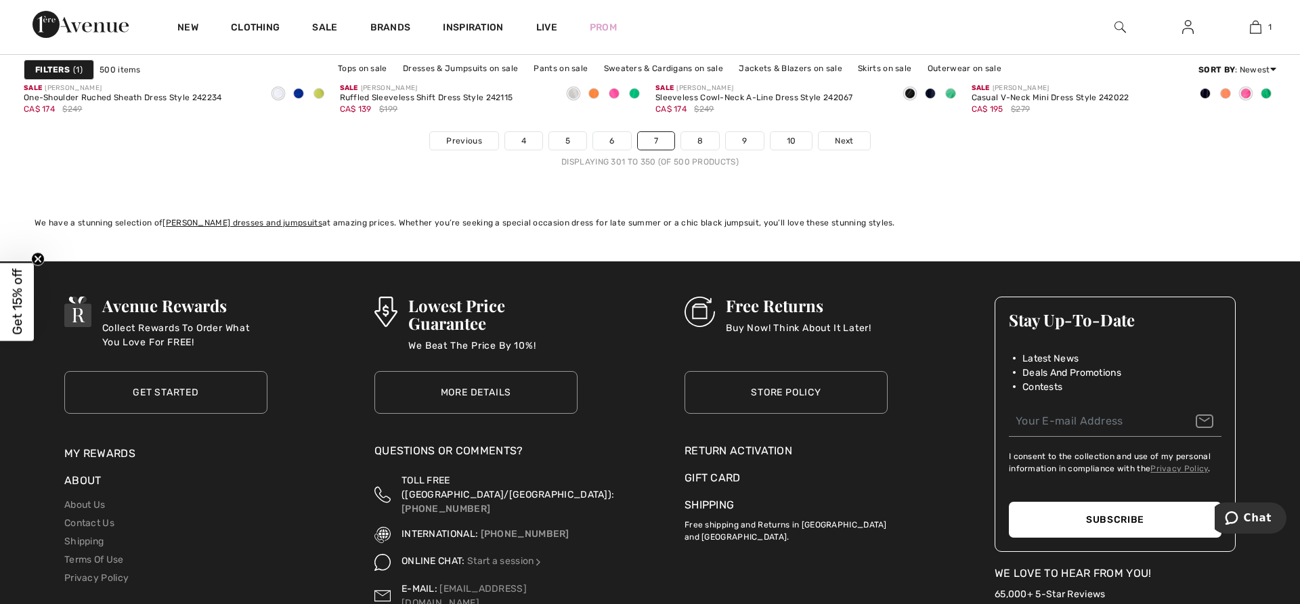
click at [833, 148] on link "Next" at bounding box center [844, 141] width 51 height 18
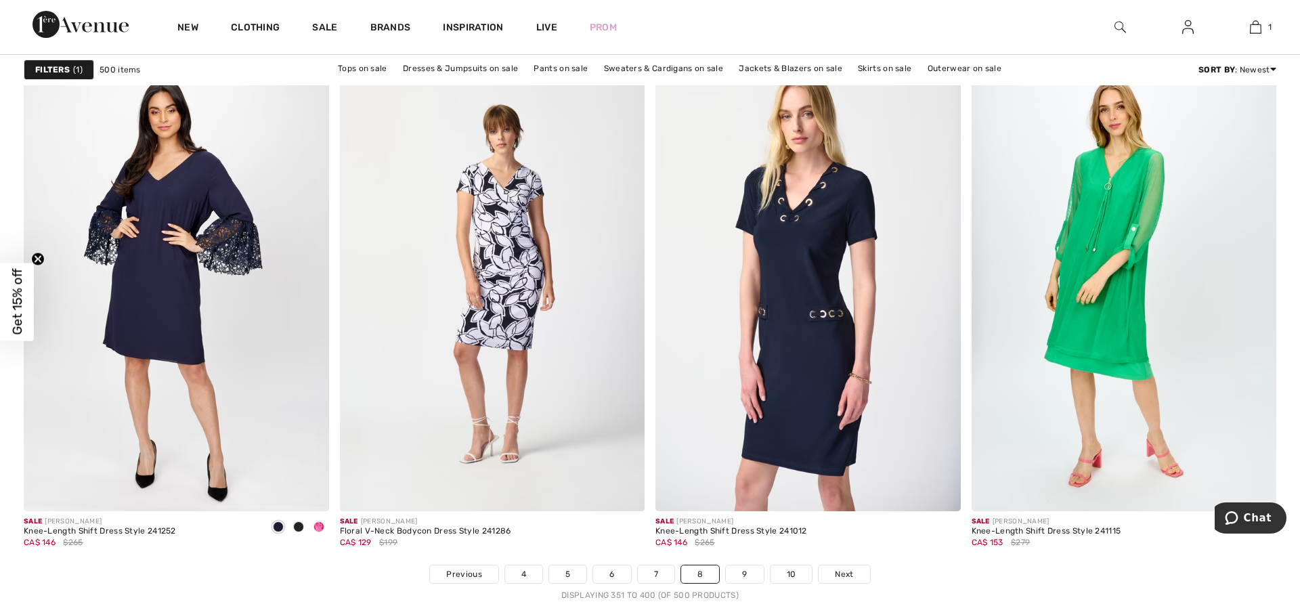
scroll to position [7666, 0]
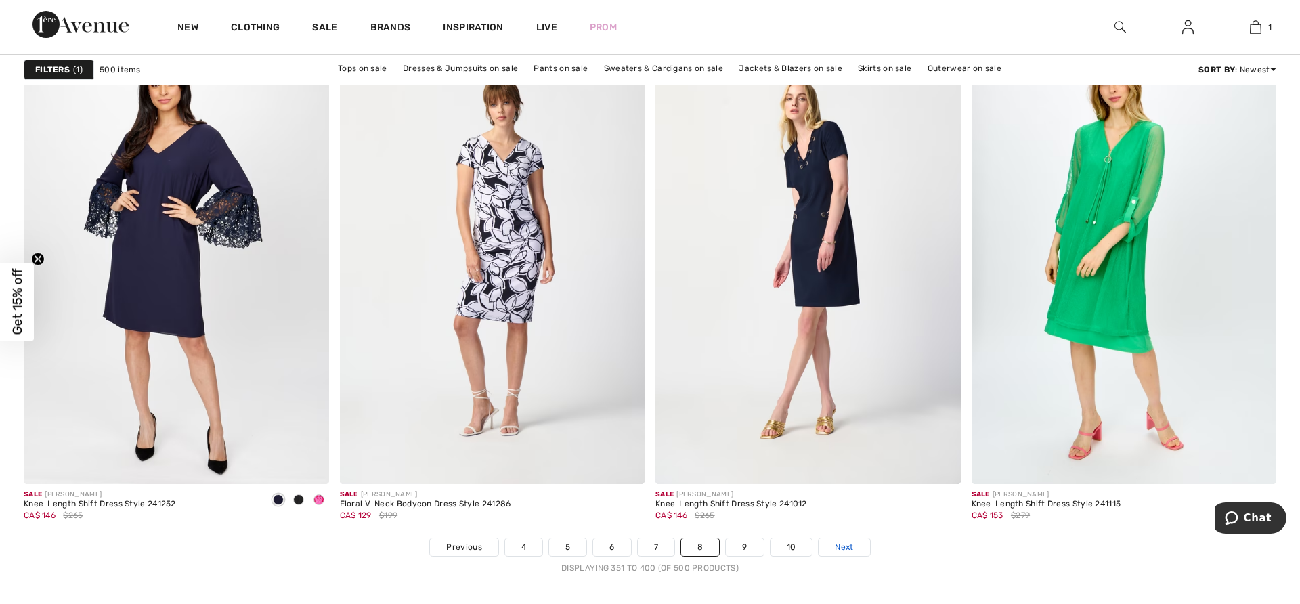
click at [852, 549] on span "Next" at bounding box center [844, 547] width 18 height 12
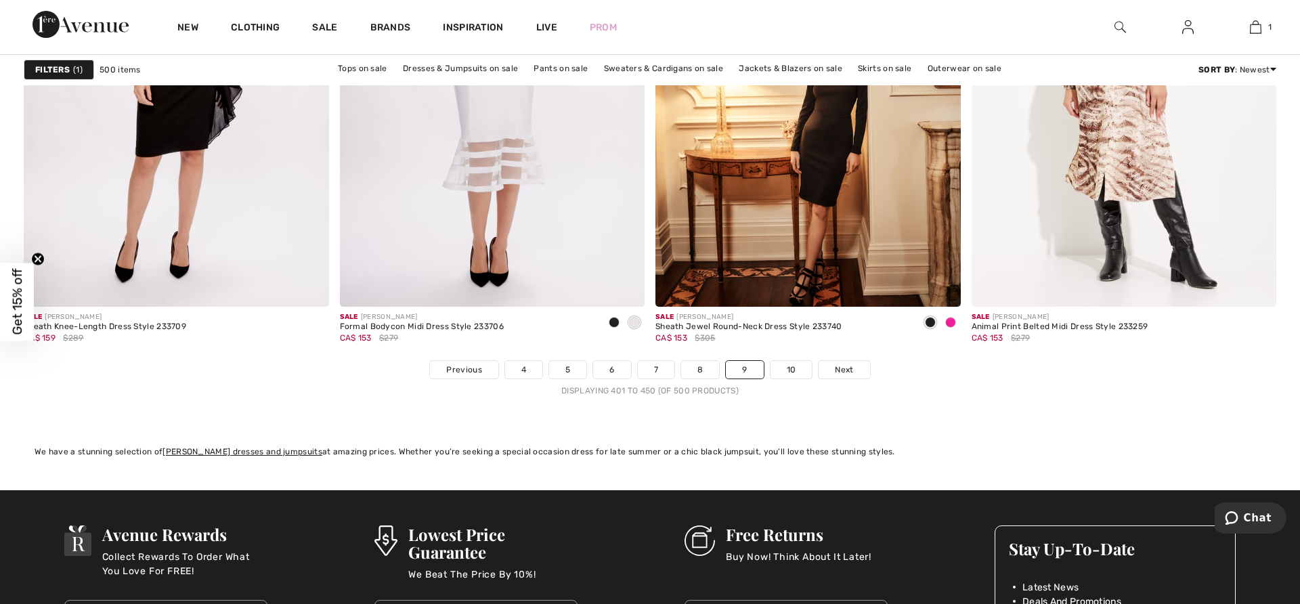
scroll to position [7856, 0]
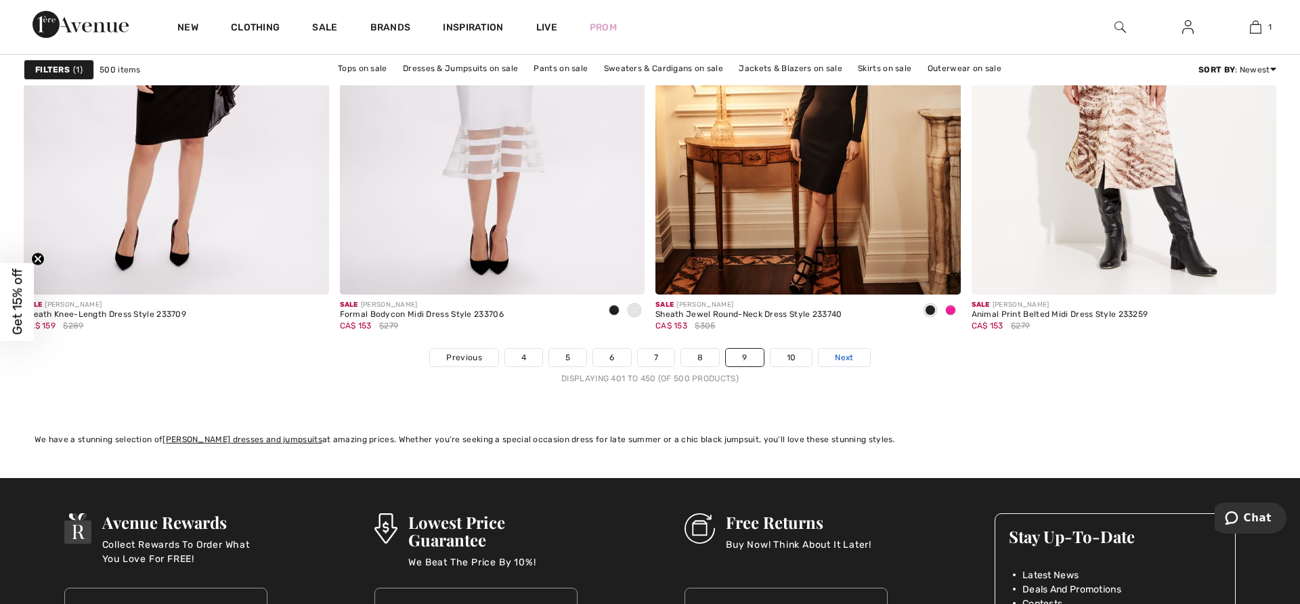
click at [845, 356] on span "Next" at bounding box center [844, 357] width 18 height 12
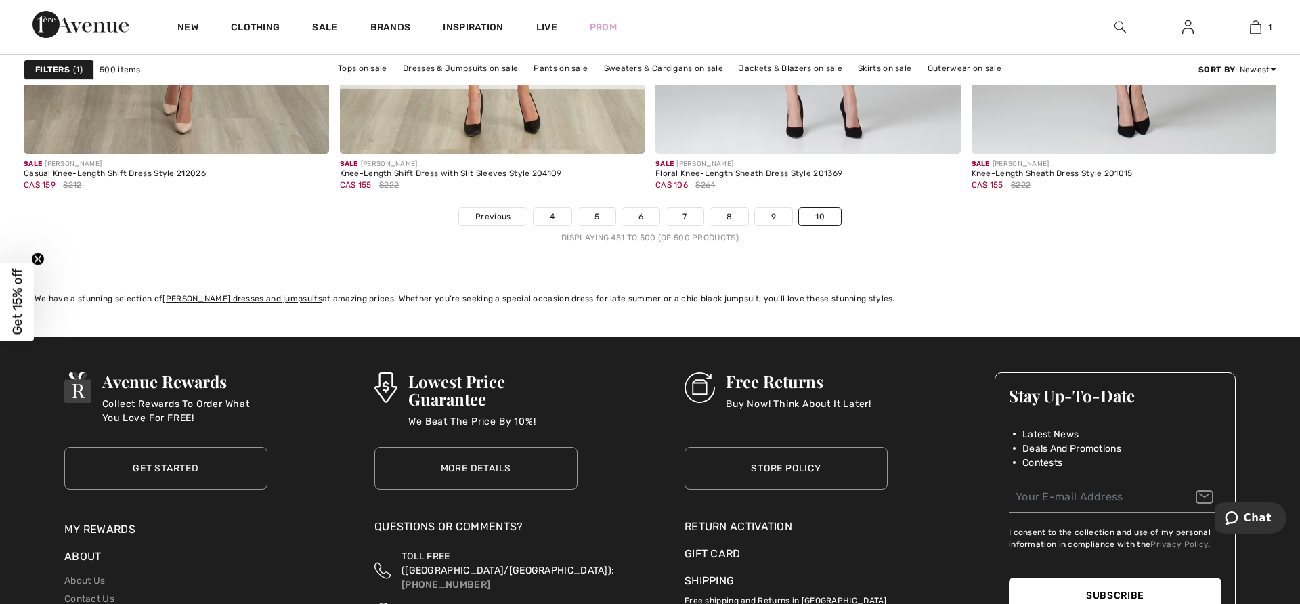
scroll to position [8019, 0]
